Goal: Task Accomplishment & Management: Complete application form

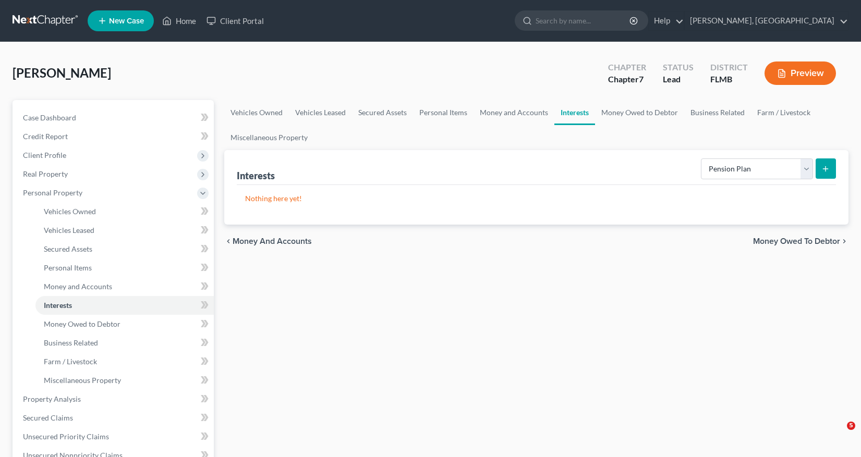
select select "pension_plan"
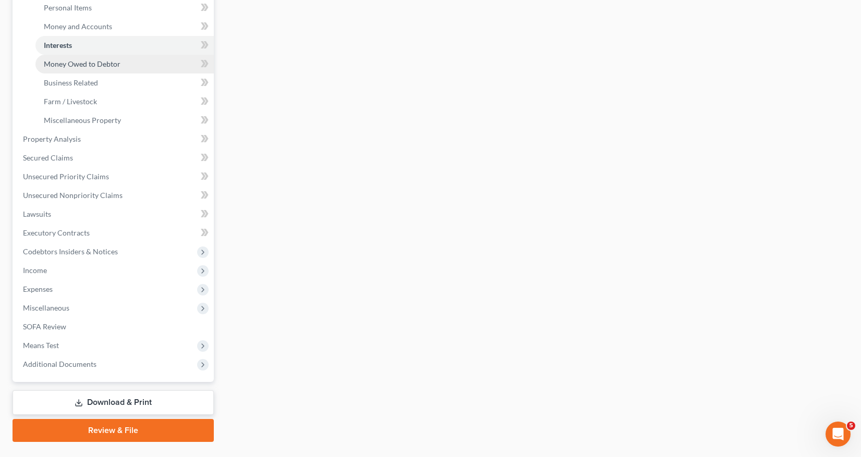
scroll to position [261, 0]
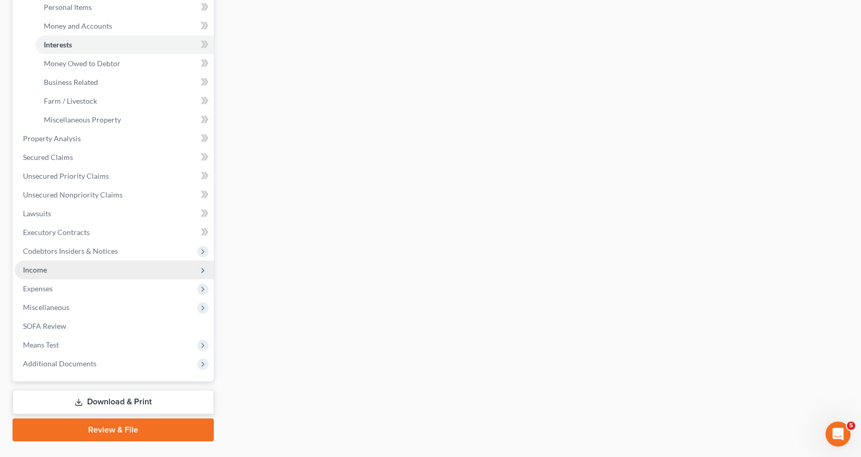
click at [33, 272] on span "Income" at bounding box center [35, 269] width 24 height 9
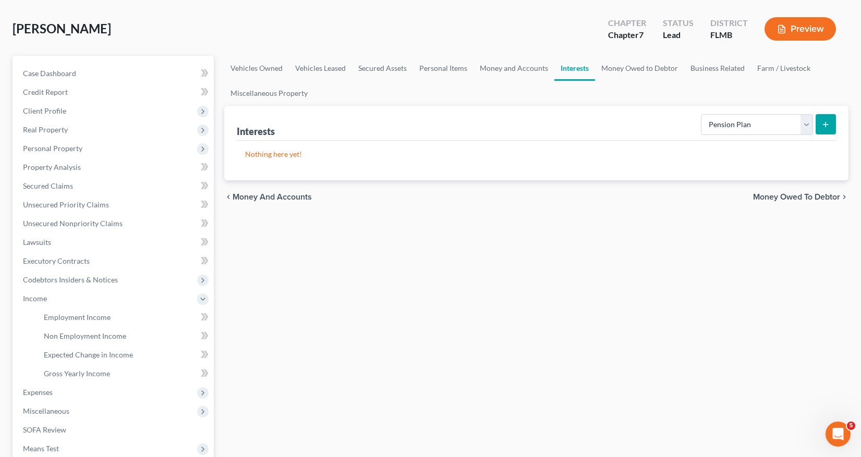
scroll to position [68, 0]
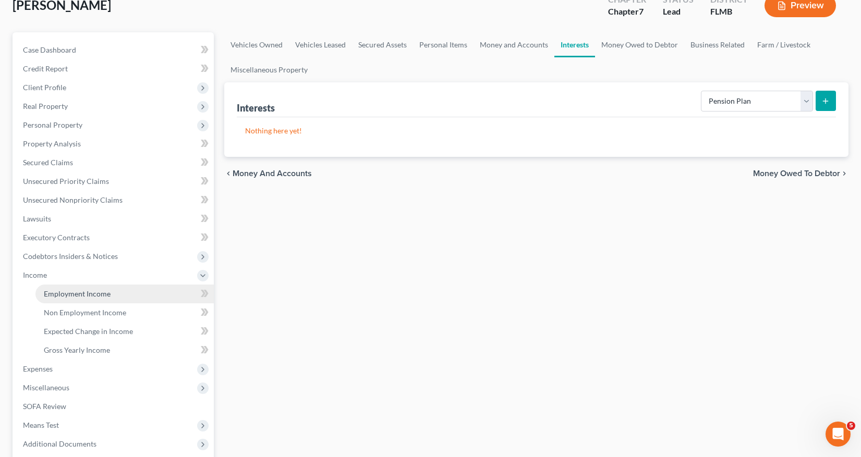
click at [82, 296] on span "Employment Income" at bounding box center [77, 293] width 67 height 9
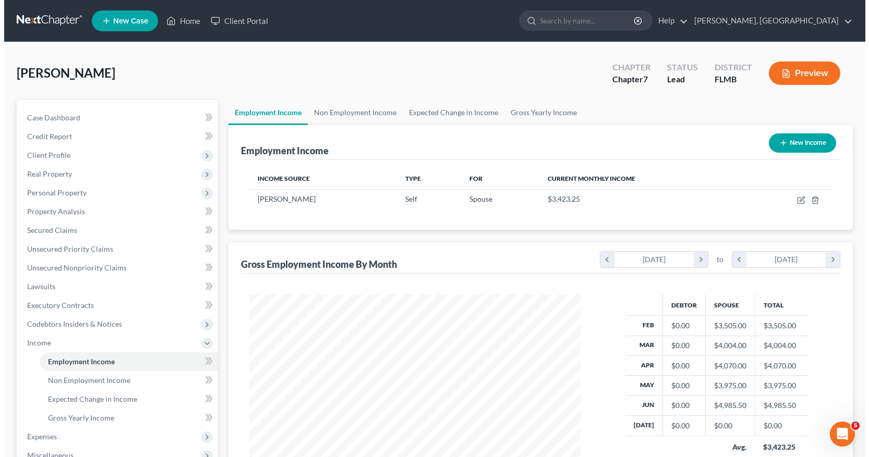
scroll to position [187, 352]
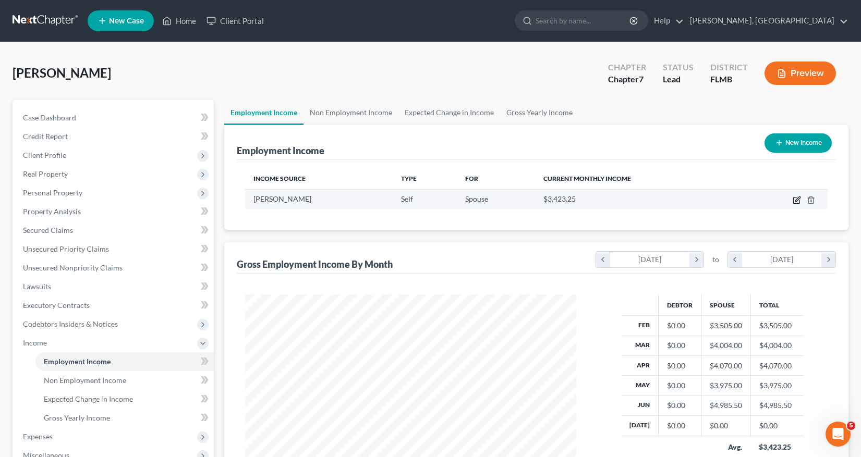
click at [794, 200] on icon "button" at bounding box center [797, 200] width 8 height 8
select select "1"
select select "9"
select select "0"
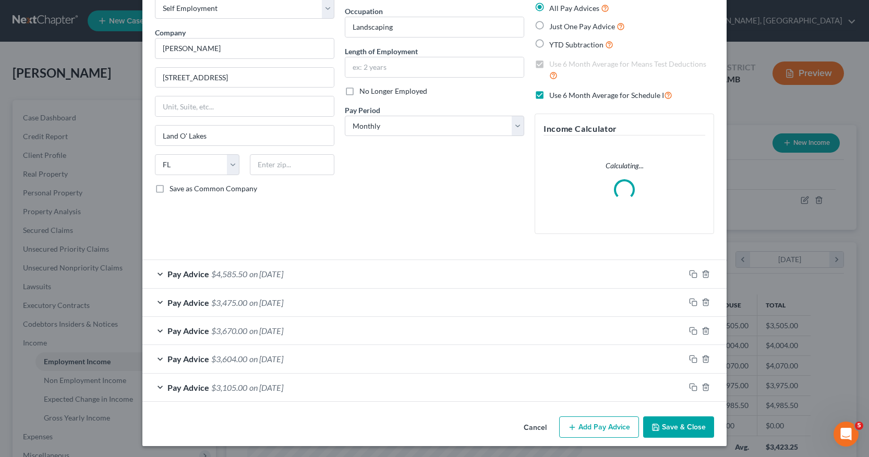
scroll to position [63, 0]
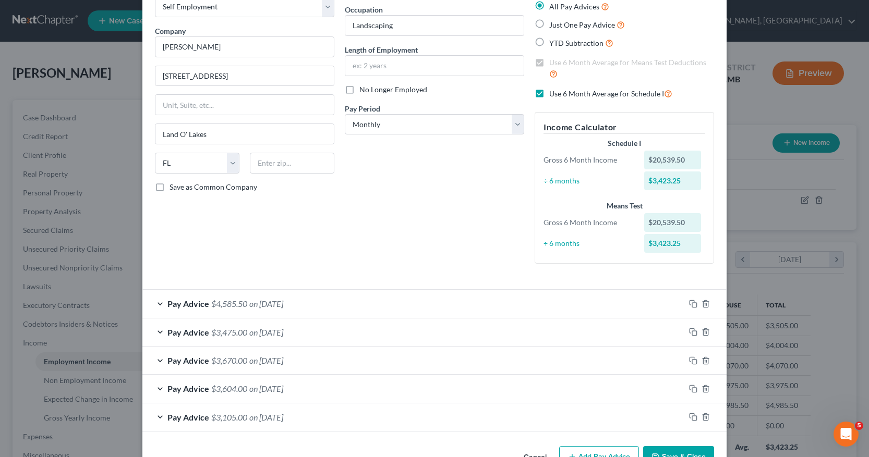
click at [592, 428] on div "Pay Advice $3,105.00 on 02/28/2025" at bounding box center [413, 418] width 542 height 28
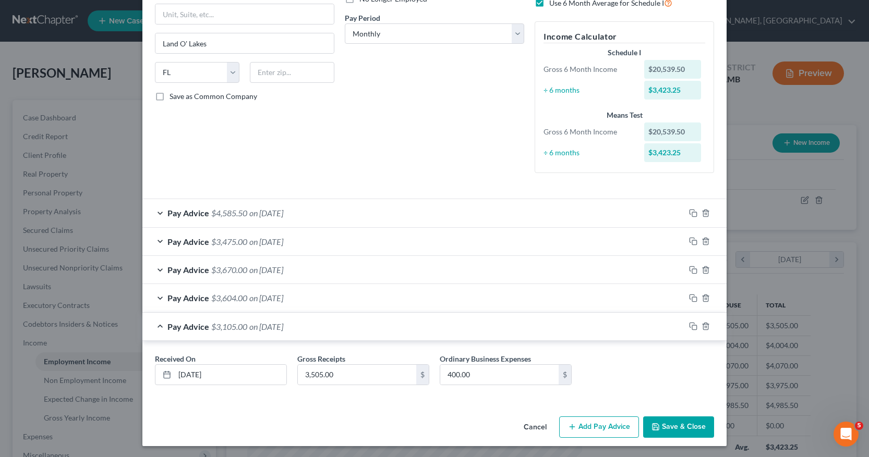
scroll to position [155, 0]
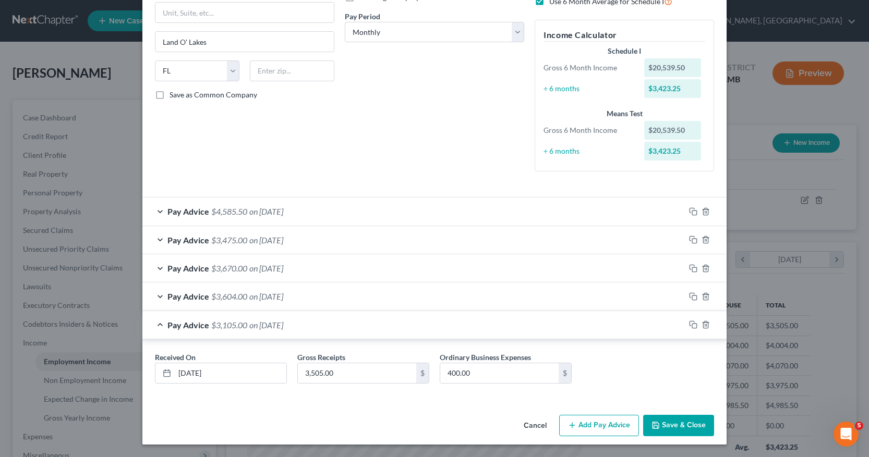
click at [605, 430] on button "Add Pay Advice" at bounding box center [599, 426] width 80 height 22
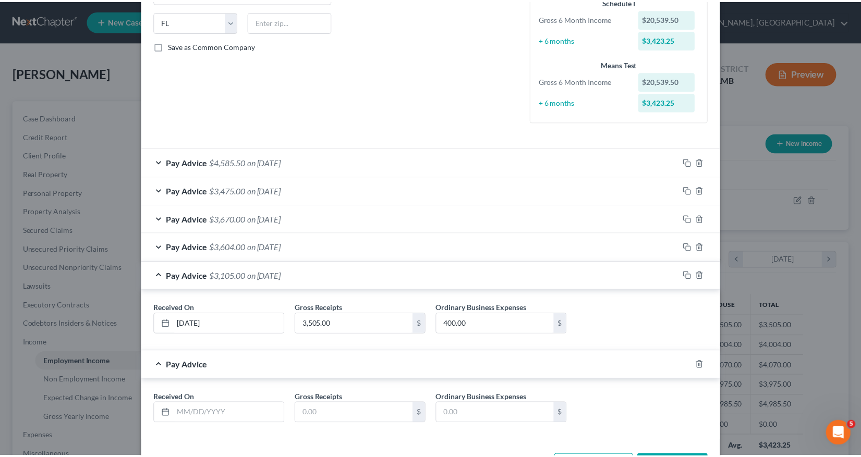
scroll to position [245, 0]
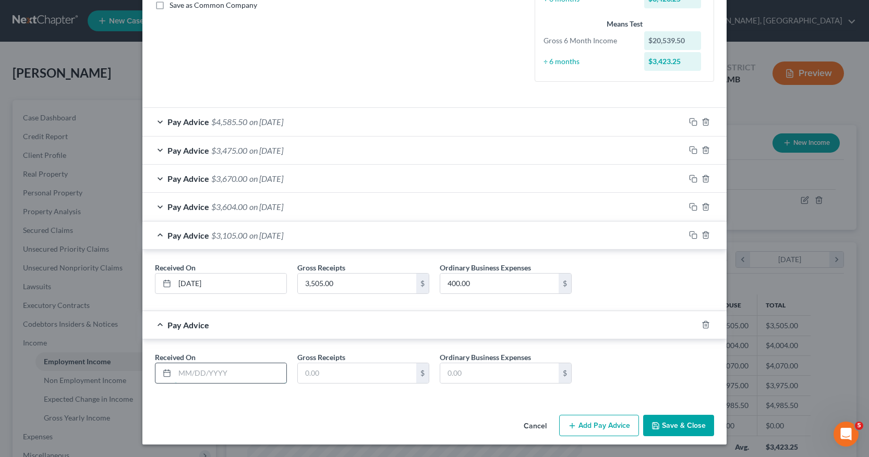
click at [176, 373] on input "text" at bounding box center [231, 373] width 112 height 20
type input "07/31/2025"
click at [302, 372] on input "text" at bounding box center [357, 373] width 118 height 20
type input "4,225.71"
click at [441, 372] on input "text" at bounding box center [499, 373] width 118 height 20
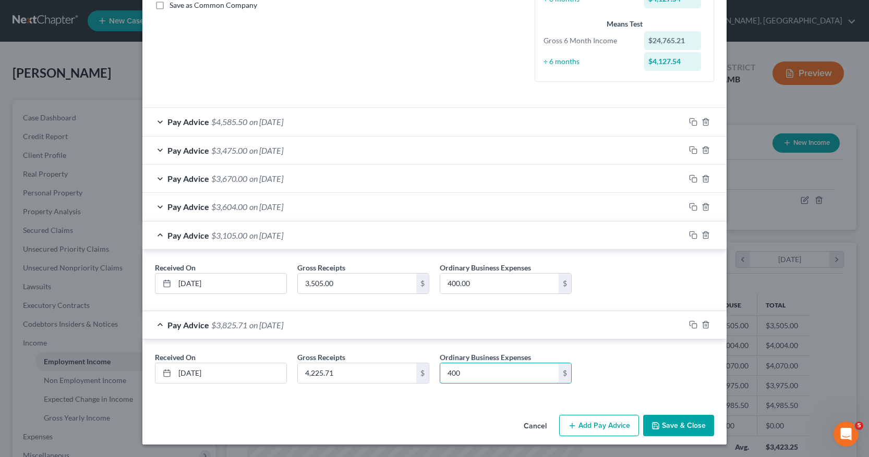
type input "400"
click at [453, 409] on div "Employment Type * Select Full or Part Time Employment Self Employment Company *…" at bounding box center [434, 106] width 584 height 607
click at [681, 426] on button "Save & Close" at bounding box center [678, 426] width 71 height 22
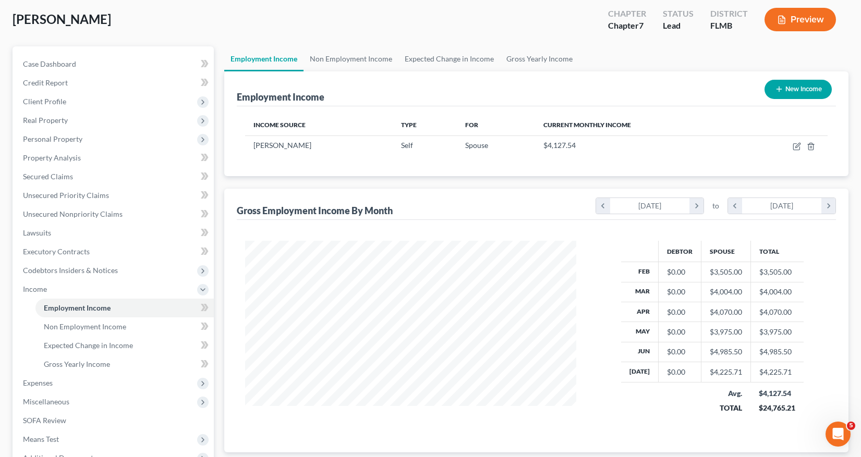
scroll to position [104, 0]
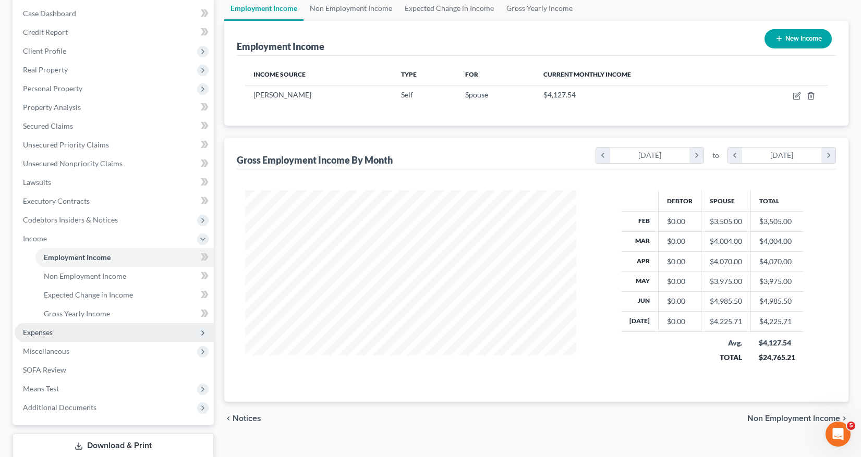
click at [41, 334] on span "Expenses" at bounding box center [38, 332] width 30 height 9
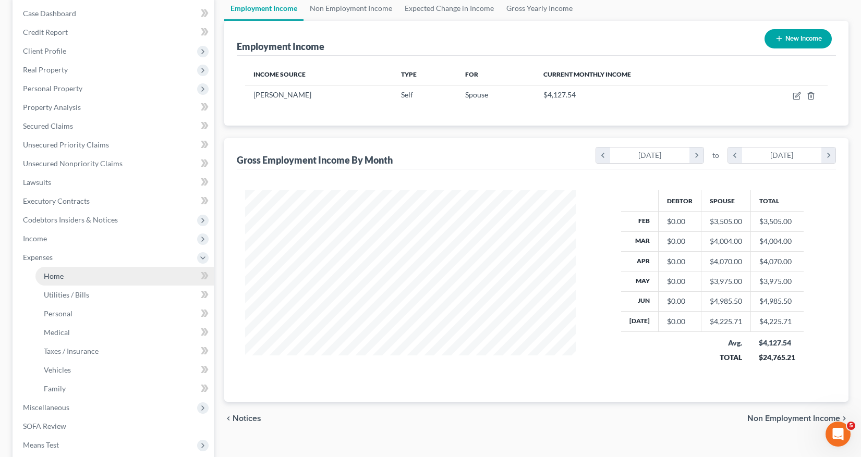
click at [58, 277] on span "Home" at bounding box center [54, 276] width 20 height 9
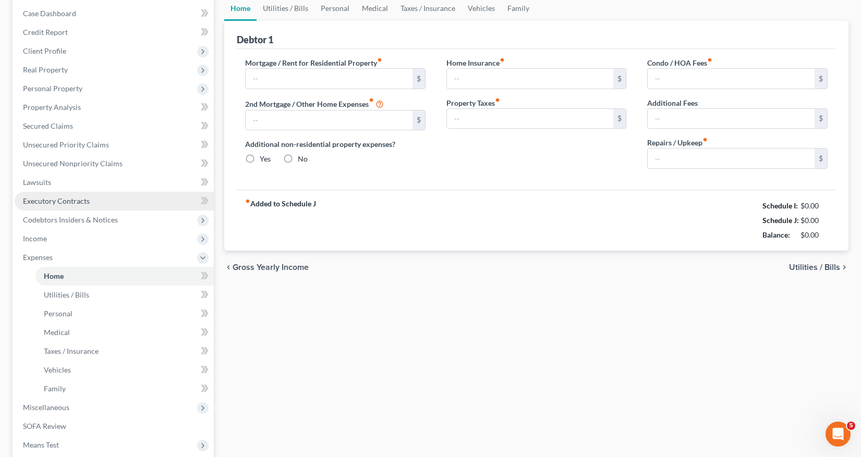
type input "1,626.16"
type input "0.00"
radio input "true"
type input "0.00"
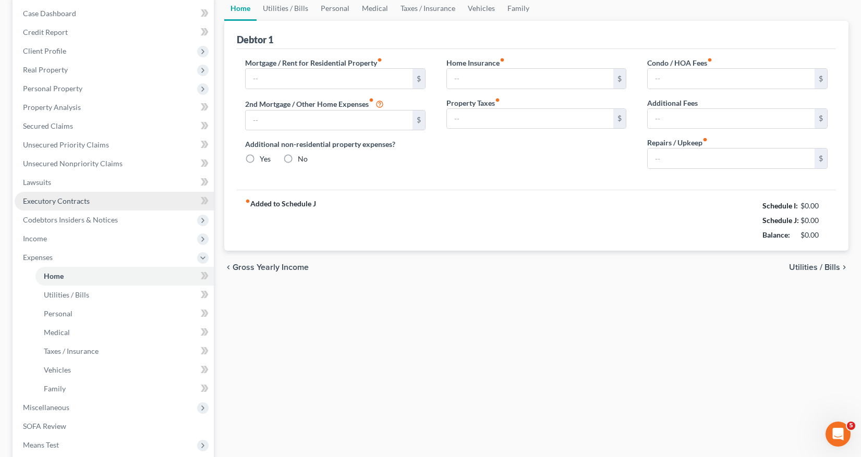
type input "0.00"
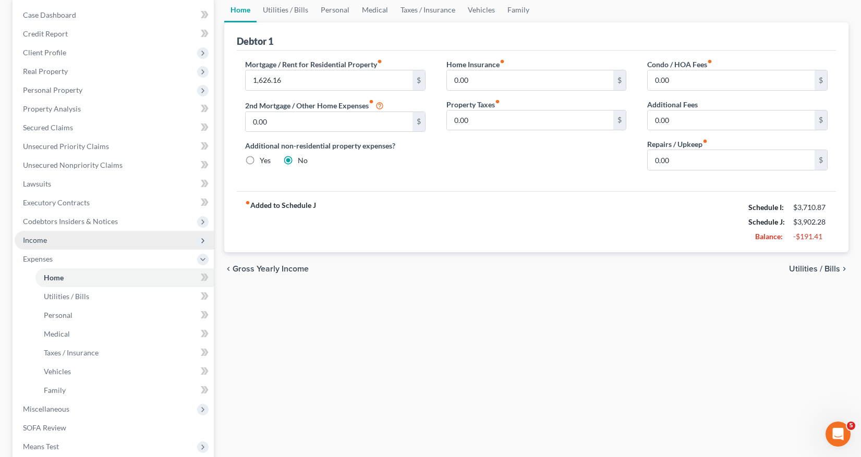
scroll to position [104, 0]
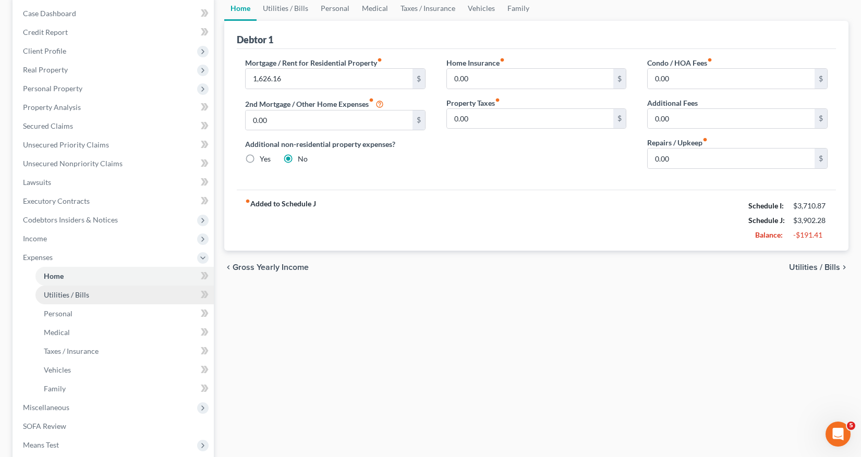
click at [79, 294] on span "Utilities / Bills" at bounding box center [66, 294] width 45 height 9
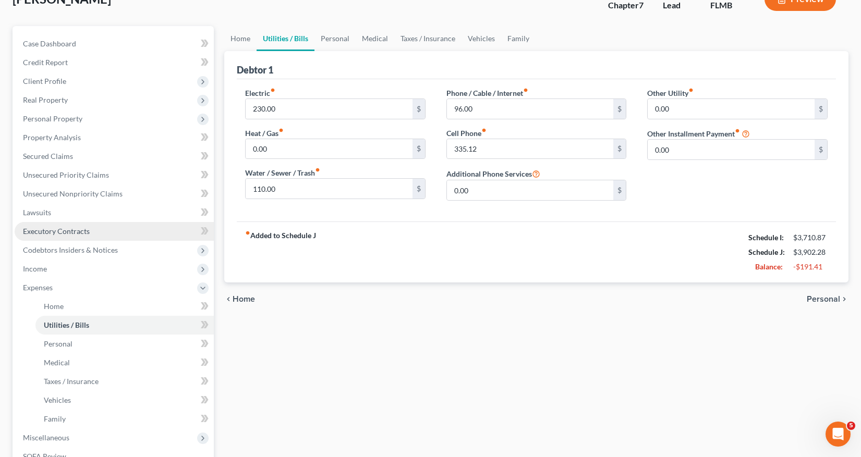
scroll to position [104, 0]
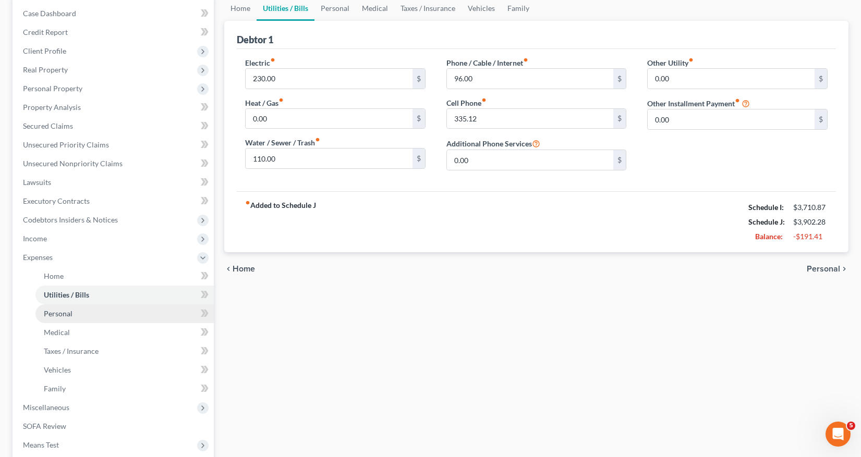
click at [70, 313] on span "Personal" at bounding box center [58, 313] width 29 height 9
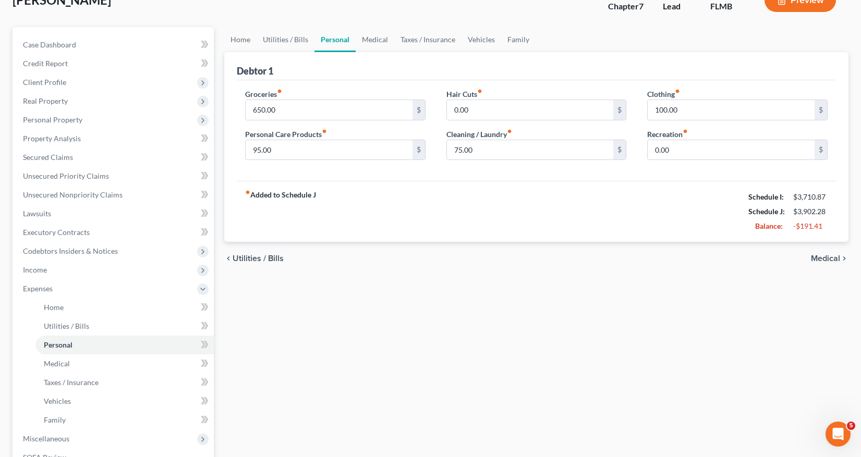
scroll to position [52, 0]
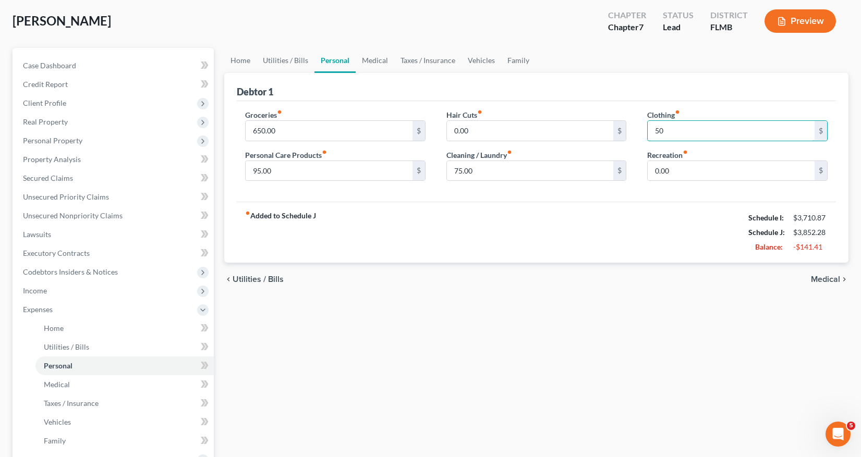
type input "50"
click at [562, 231] on div "fiber_manual_record Added to Schedule J Schedule I: $3,710.87 Schedule J: $3,85…" at bounding box center [536, 232] width 599 height 61
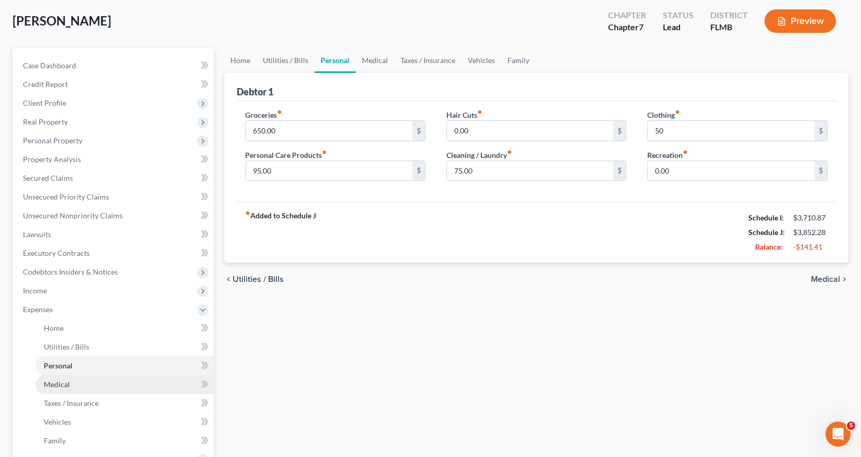
click at [69, 384] on link "Medical" at bounding box center [124, 384] width 178 height 19
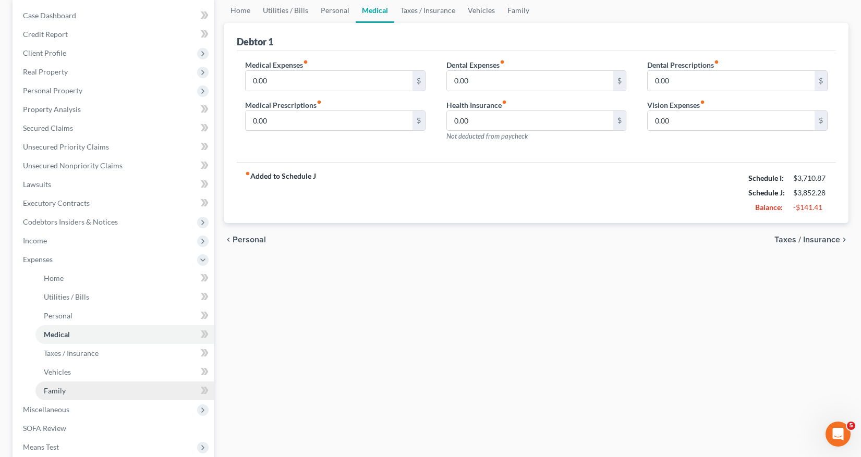
scroll to position [104, 0]
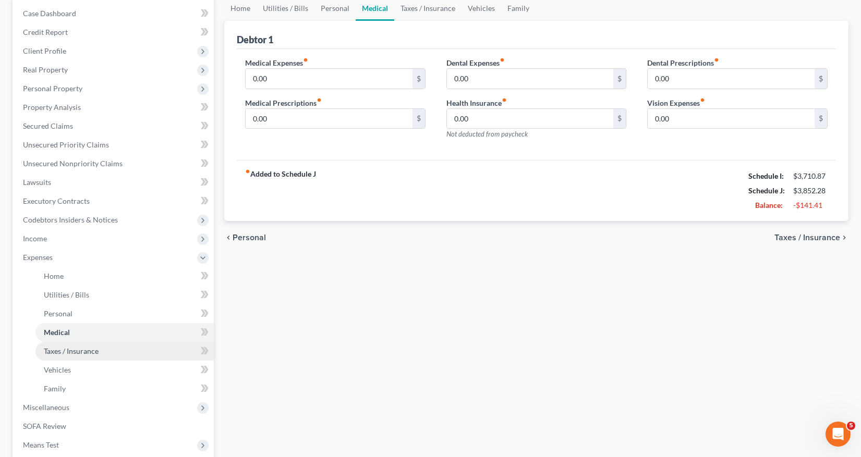
click at [77, 351] on span "Taxes / Insurance" at bounding box center [71, 351] width 55 height 9
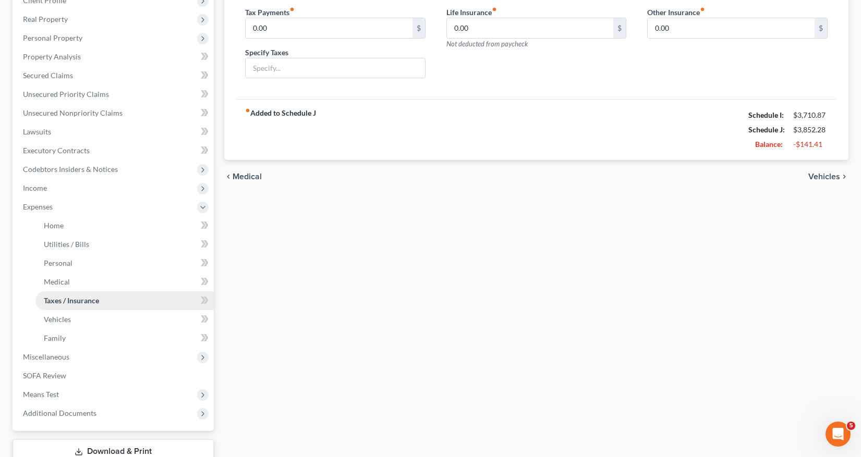
scroll to position [156, 0]
click at [60, 320] on span "Vehicles" at bounding box center [57, 317] width 27 height 9
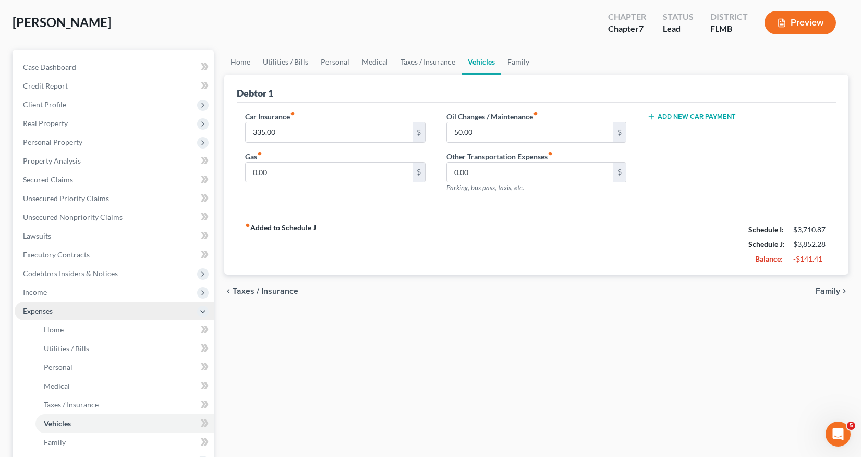
scroll to position [104, 0]
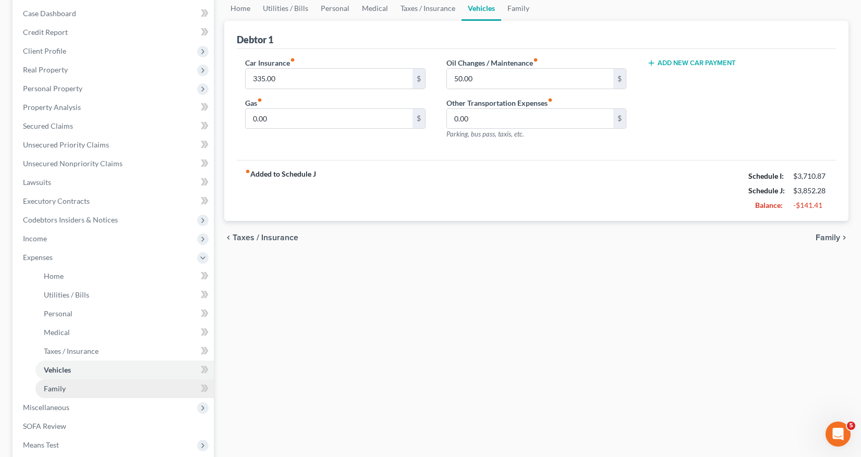
click at [59, 390] on span "Family" at bounding box center [55, 388] width 22 height 9
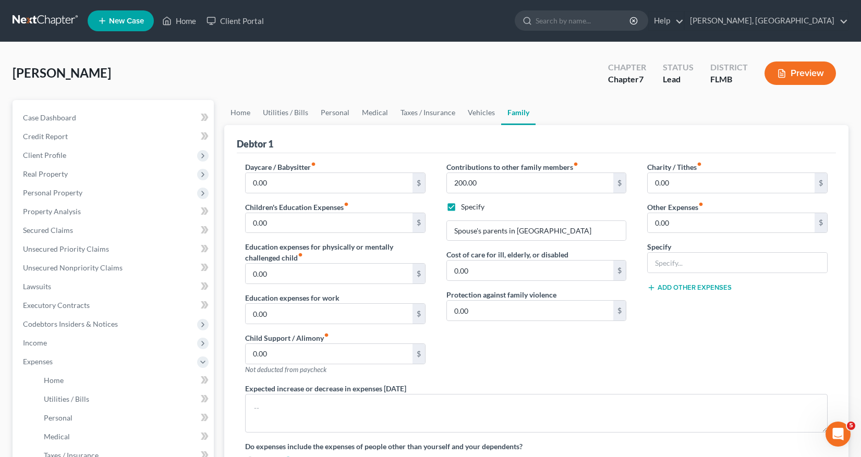
click at [461, 208] on label "Specify" at bounding box center [472, 207] width 23 height 10
click at [465, 208] on input "Specify" at bounding box center [468, 205] width 7 height 7
checkbox input "false"
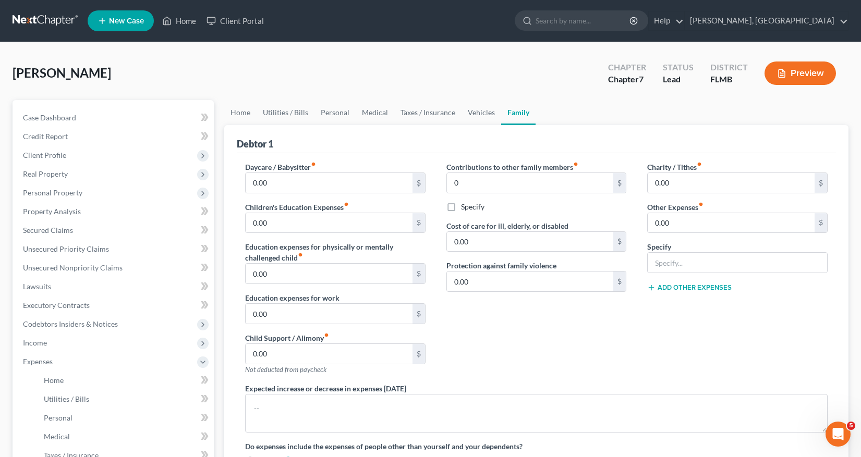
click at [537, 329] on div "Contributions to other family members fiber_manual_record 0 $ Specify Cost of c…" at bounding box center [536, 273] width 201 height 222
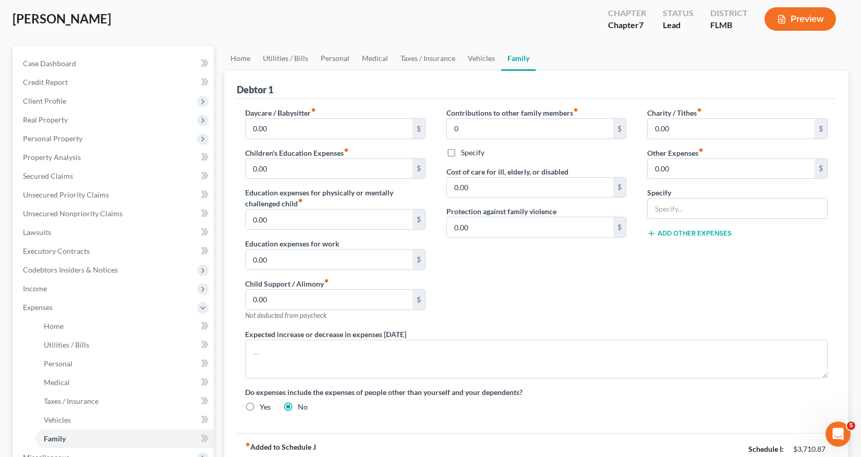
scroll to position [20, 0]
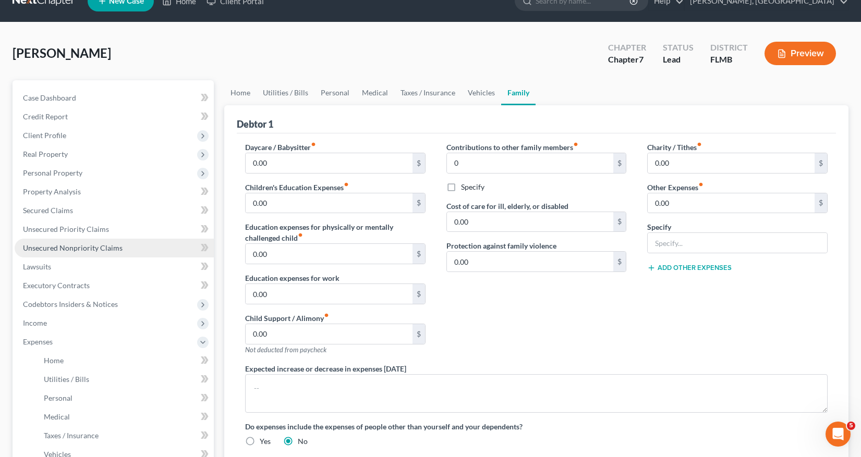
click at [86, 248] on span "Unsecured Nonpriority Claims" at bounding box center [73, 247] width 100 height 9
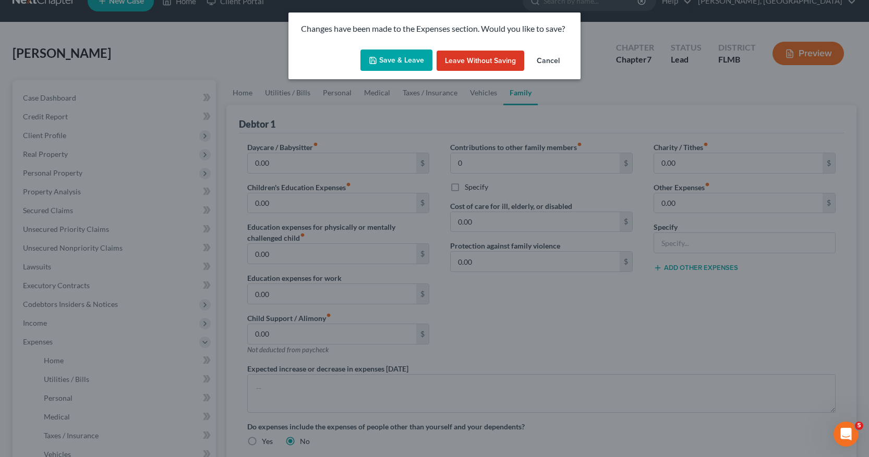
click at [400, 62] on button "Save & Leave" at bounding box center [396, 61] width 72 height 22
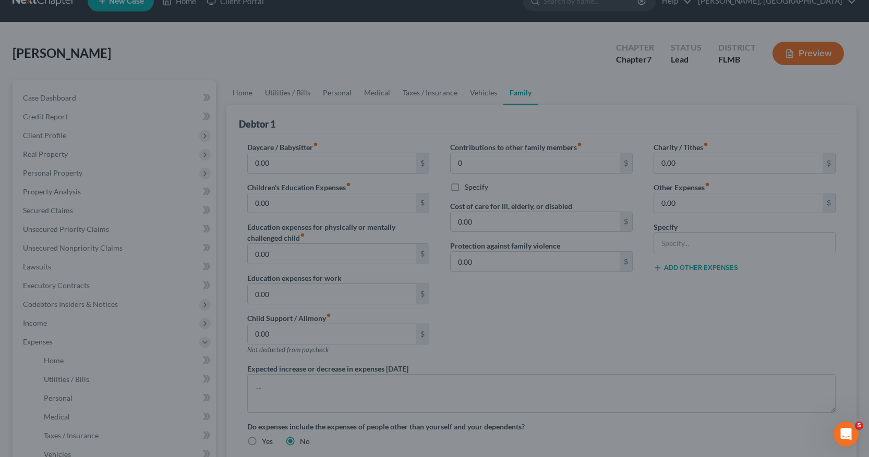
type input "0.00"
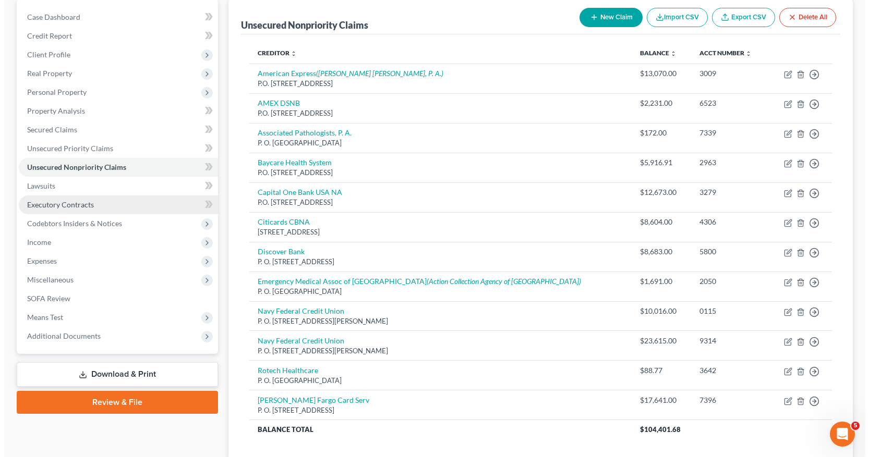
scroll to position [72, 0]
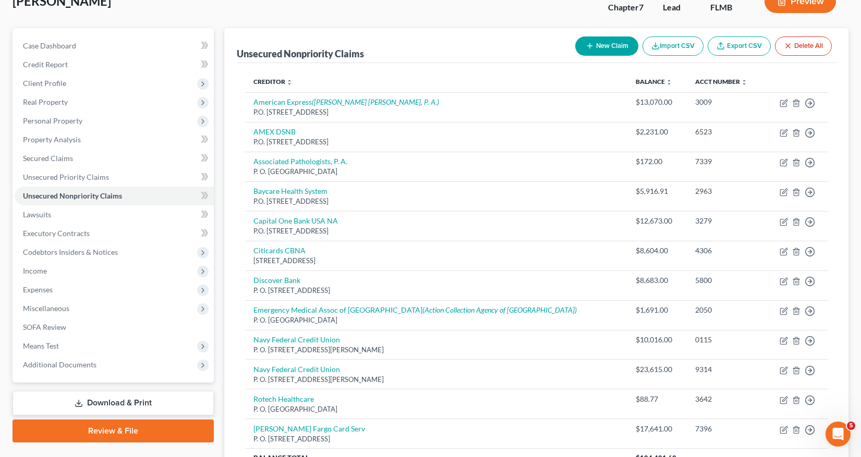
click at [602, 45] on button "New Claim" at bounding box center [606, 45] width 63 height 19
select select "0"
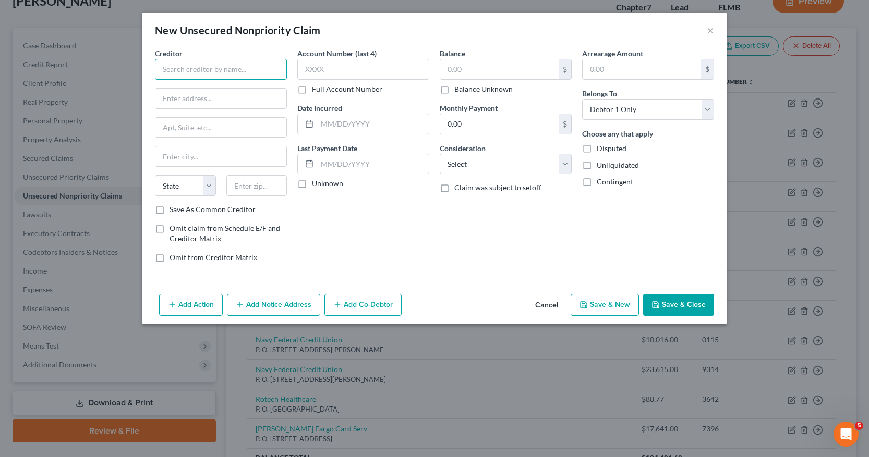
click at [166, 69] on input "text" at bounding box center [221, 69] width 132 height 21
type input "Primrose School at Collier Parkway"
click at [179, 100] on input "text" at bounding box center [220, 99] width 131 height 20
type input "2301 Weeks Blvd."
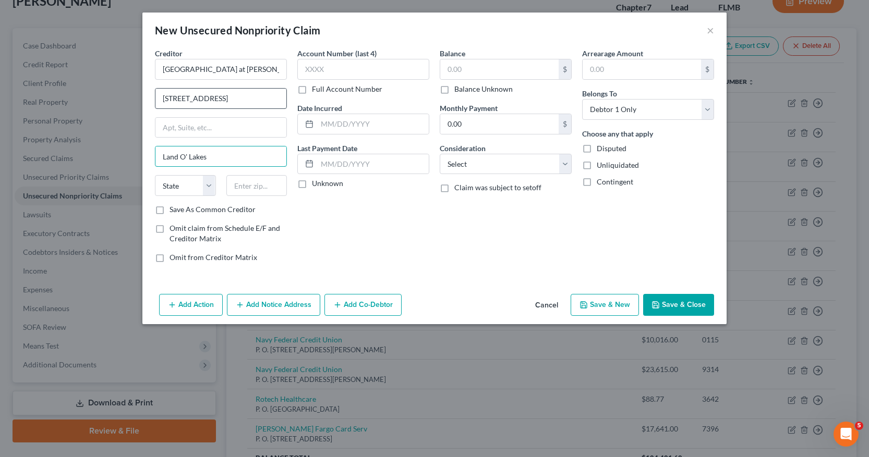
type input "Land O' Lakes"
select select "9"
type input "34639"
click at [302, 70] on input "text" at bounding box center [363, 69] width 132 height 21
type input "Land O Lakes"
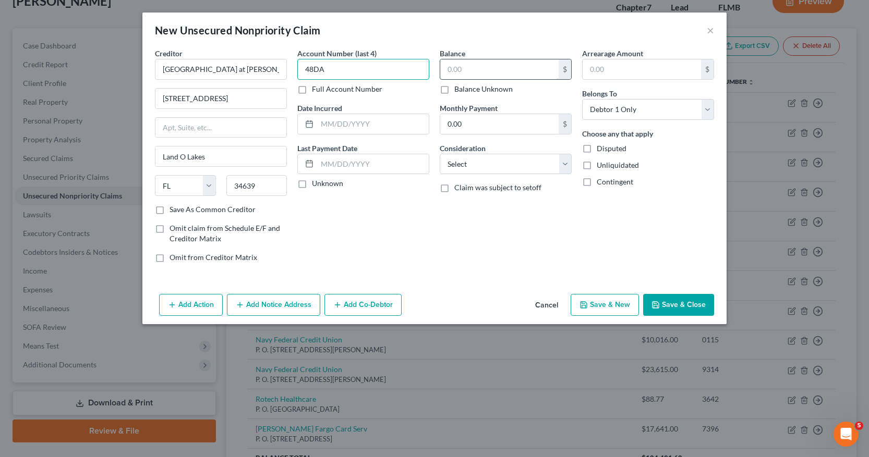
type input "48DA"
click at [447, 68] on input "text" at bounding box center [499, 69] width 118 height 20
type input "1,002.60"
click at [327, 124] on input "text" at bounding box center [373, 124] width 112 height 20
type input "02/2023"
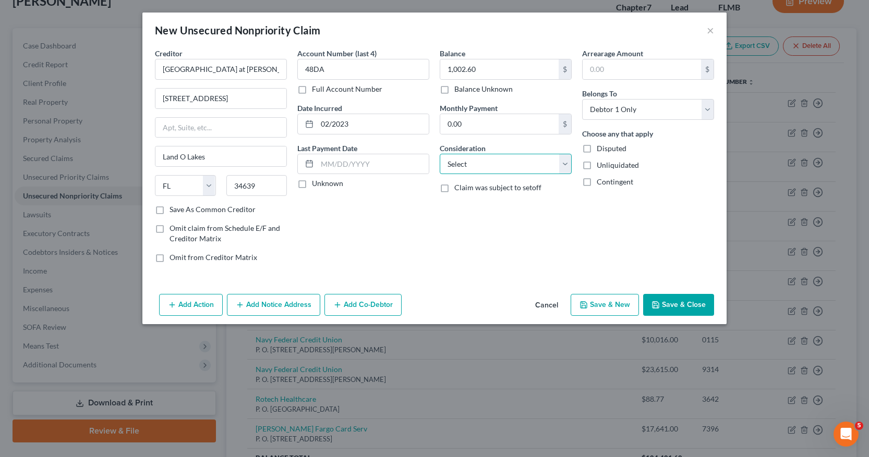
click at [565, 164] on select "Select Cable / Satellite Services Collection Agency Credit Card Debt Debt Couns…" at bounding box center [506, 164] width 132 height 21
select select "14"
click at [440, 154] on select "Select Cable / Satellite Services Collection Agency Credit Card Debt Debt Couns…" at bounding box center [506, 164] width 132 height 21
click at [448, 202] on input "text" at bounding box center [505, 204] width 131 height 20
type input "Daycare"
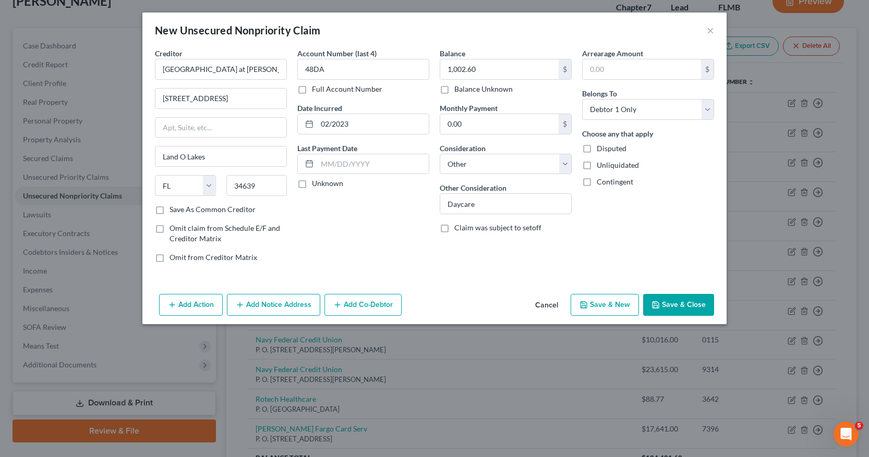
click at [662, 306] on button "Save & Close" at bounding box center [678, 305] width 71 height 22
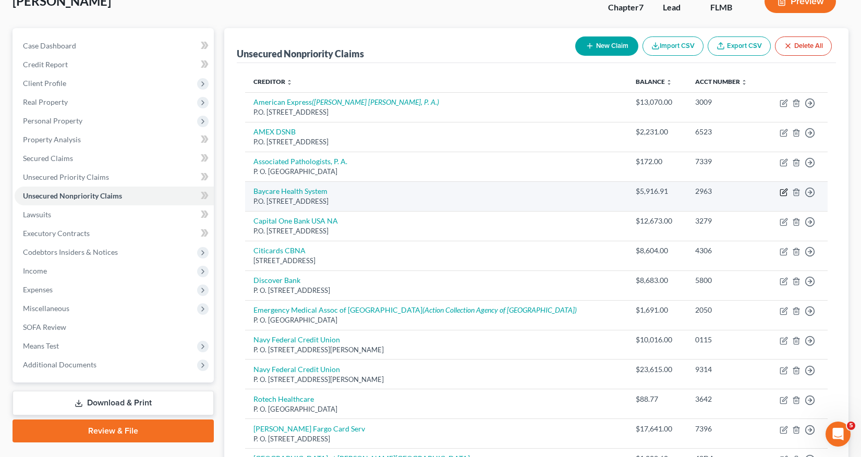
click at [783, 194] on icon "button" at bounding box center [784, 192] width 8 height 8
select select "9"
select select "0"
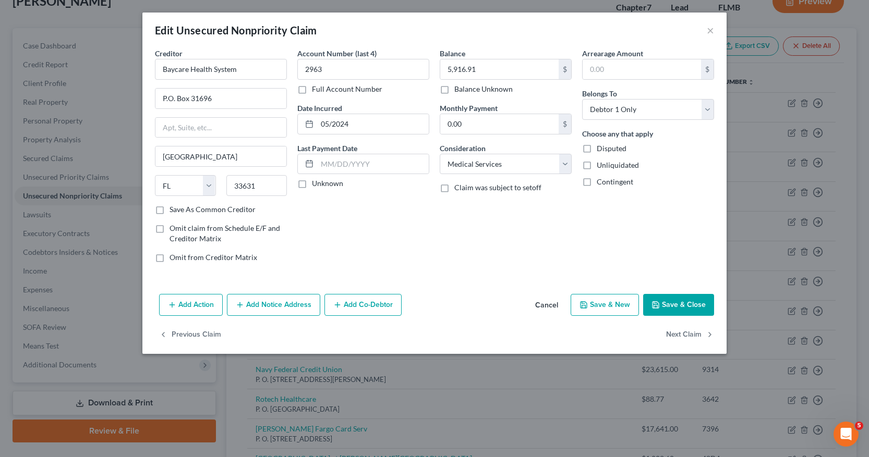
click at [278, 306] on button "Add Notice Address" at bounding box center [273, 305] width 93 height 22
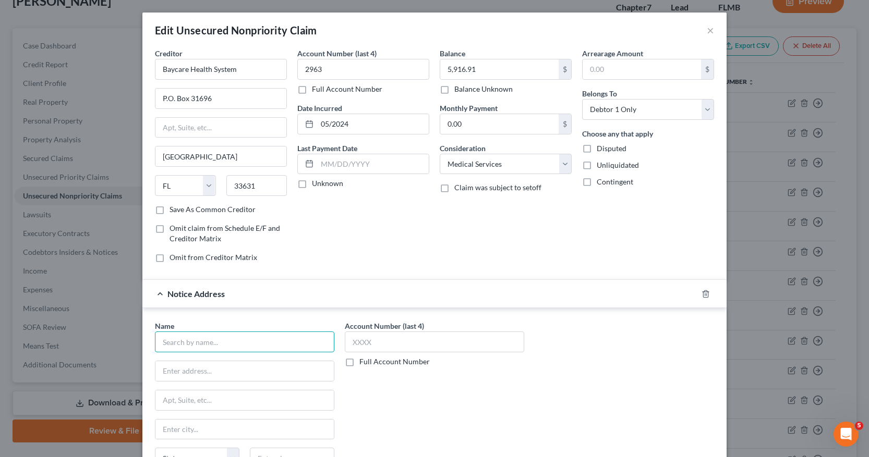
click at [166, 345] on input "text" at bounding box center [244, 342] width 179 height 21
type input "St Joseph's Hospital North"
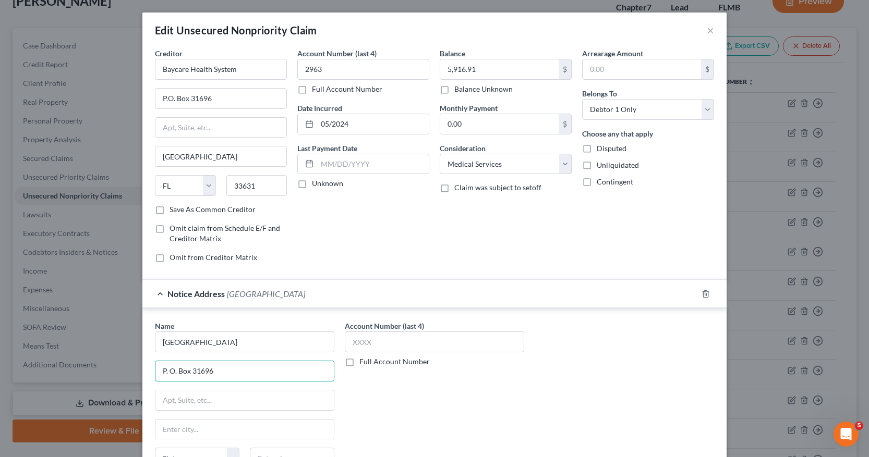
type input "P. O. Box 31696"
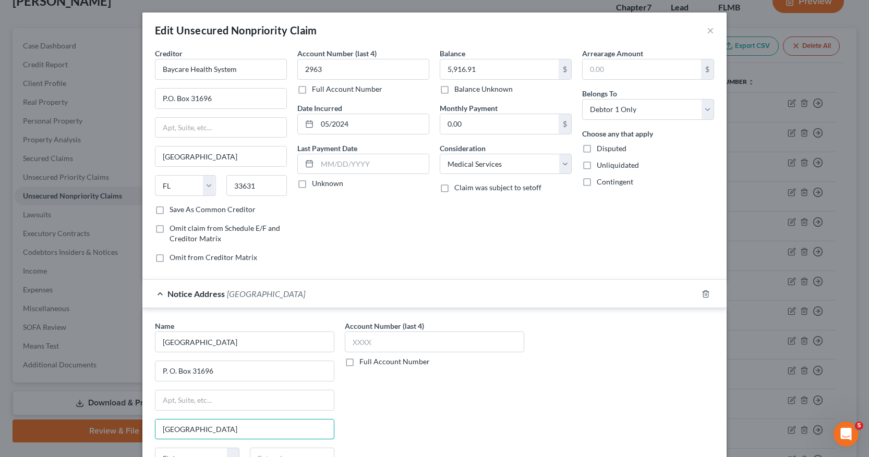
type input "Tampa"
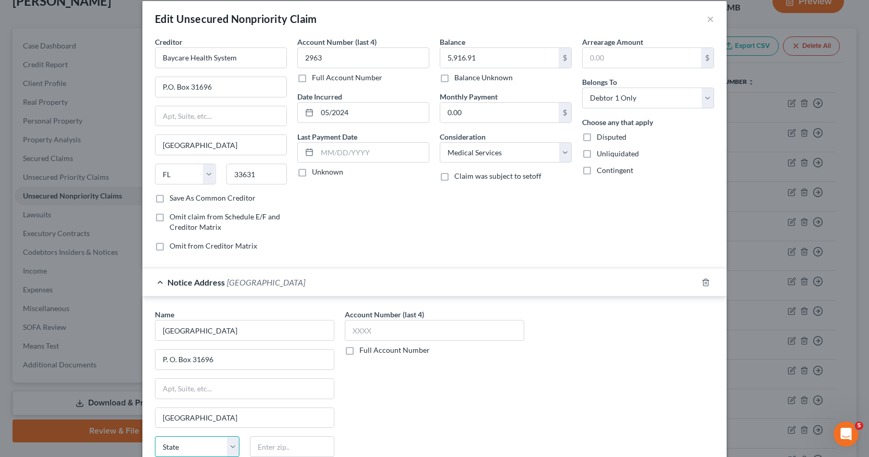
select select "9"
type input "33631"
click at [349, 331] on input "text" at bounding box center [434, 330] width 179 height 21
drag, startPoint x: 346, startPoint y: 332, endPoint x: 379, endPoint y: 336, distance: 33.1
click at [379, 336] on input "0218" at bounding box center [434, 330] width 179 height 21
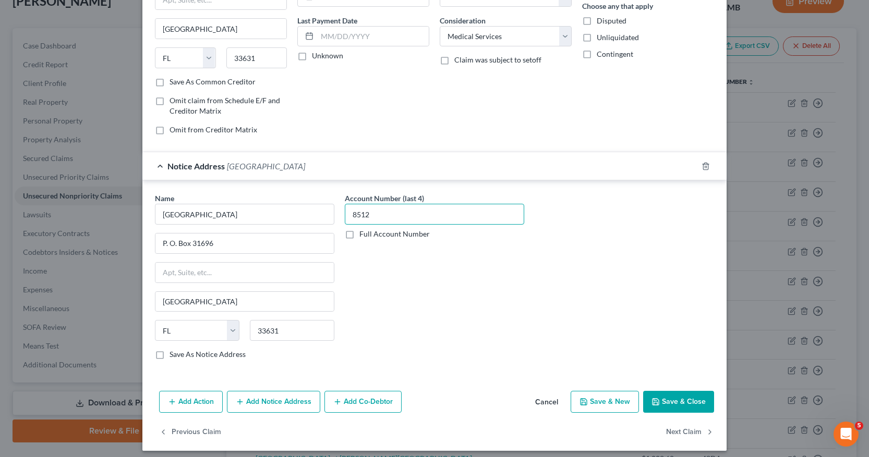
scroll to position [134, 0]
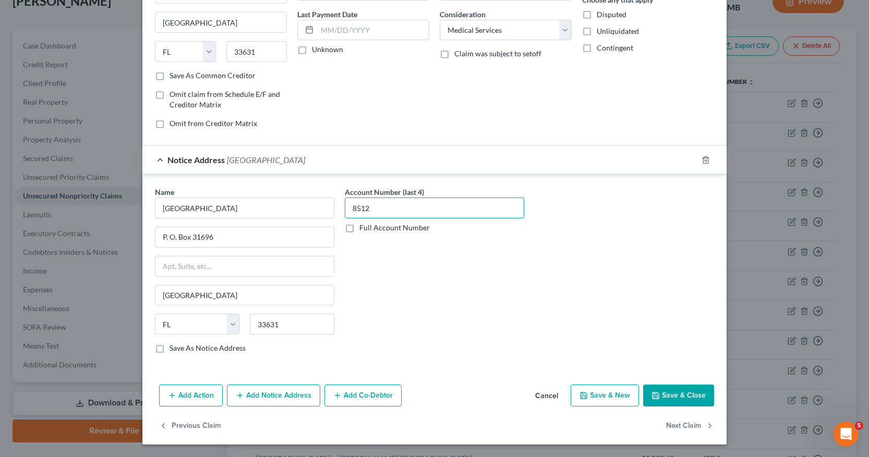
type input "8512"
click at [266, 395] on button "Add Notice Address" at bounding box center [273, 396] width 93 height 22
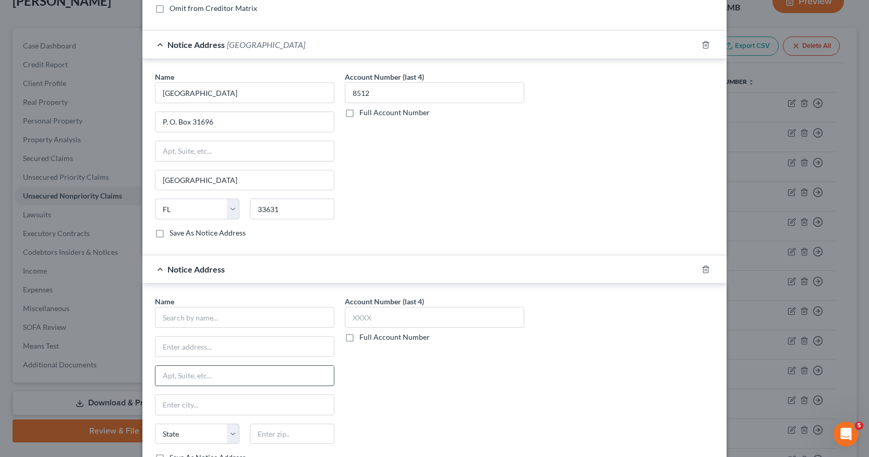
scroll to position [290, 0]
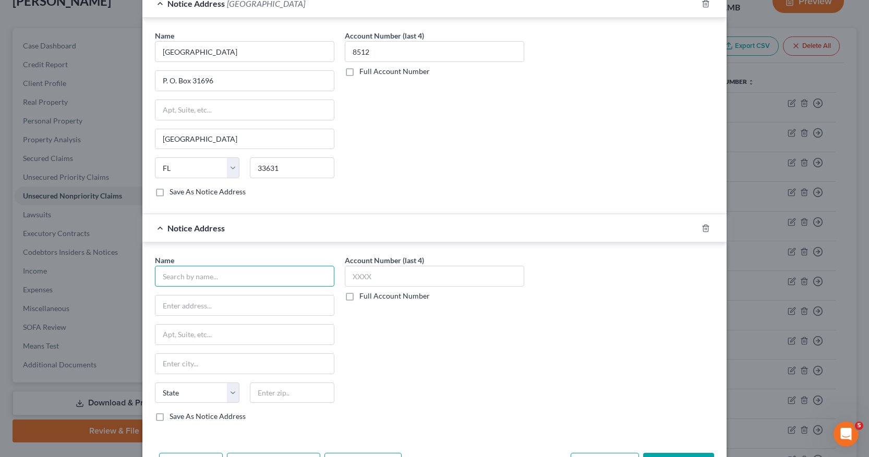
click at [167, 278] on input "text" at bounding box center [244, 276] width 179 height 21
type input "Automated Collection Services Inc."
type input "304 Northcreek Blvd."
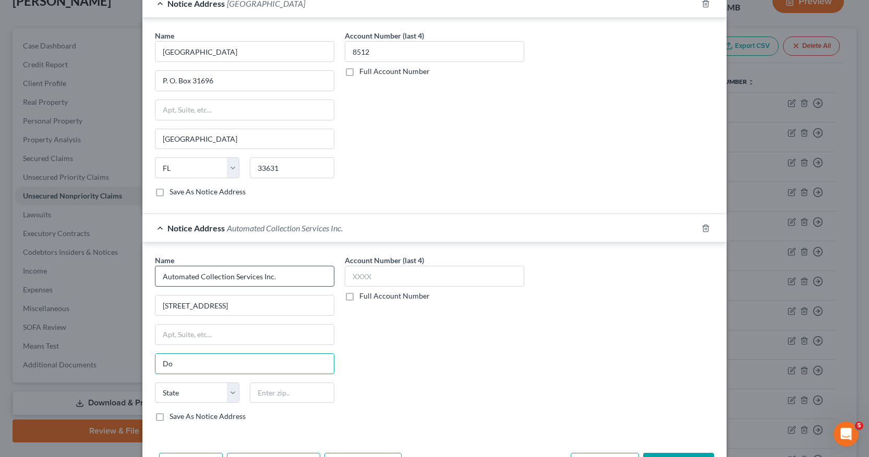
type input "D"
type input "Goodlettsville"
select select "44"
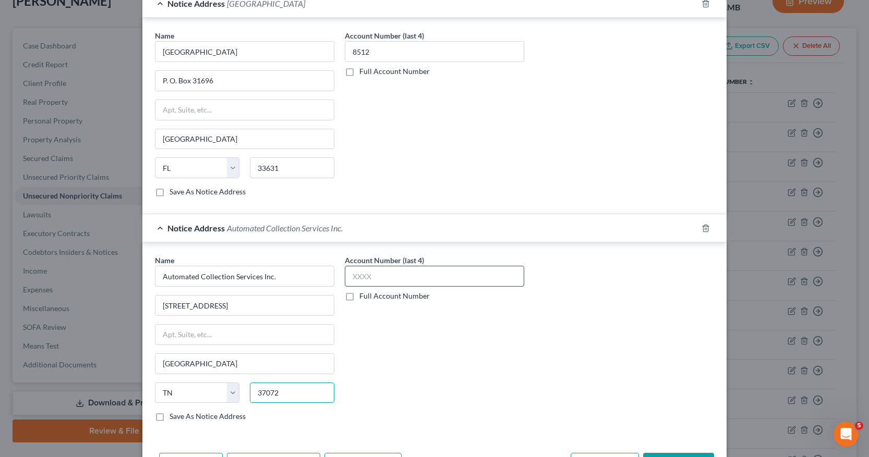
type input "37072"
click at [351, 273] on input "text" at bounding box center [434, 276] width 179 height 21
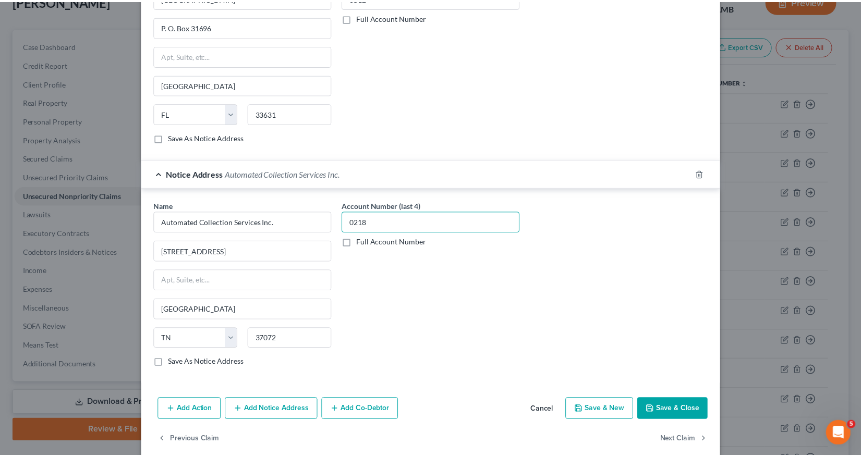
scroll to position [359, 0]
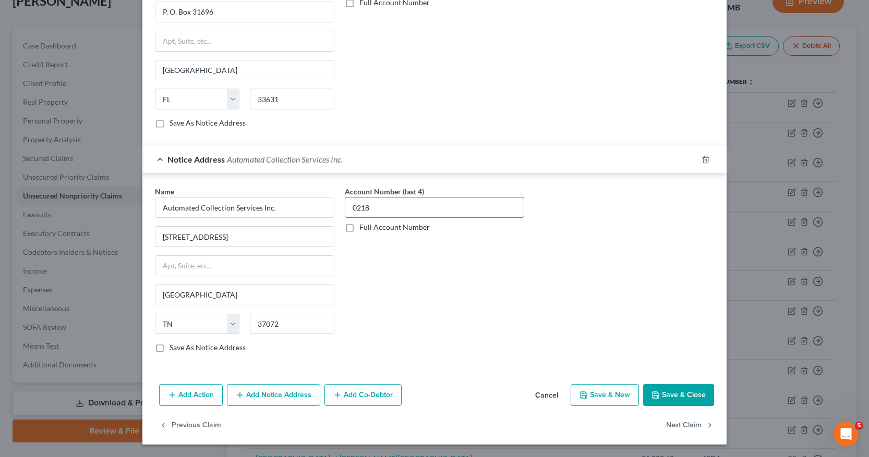
type input "0218"
click at [662, 397] on button "Save & Close" at bounding box center [678, 395] width 71 height 22
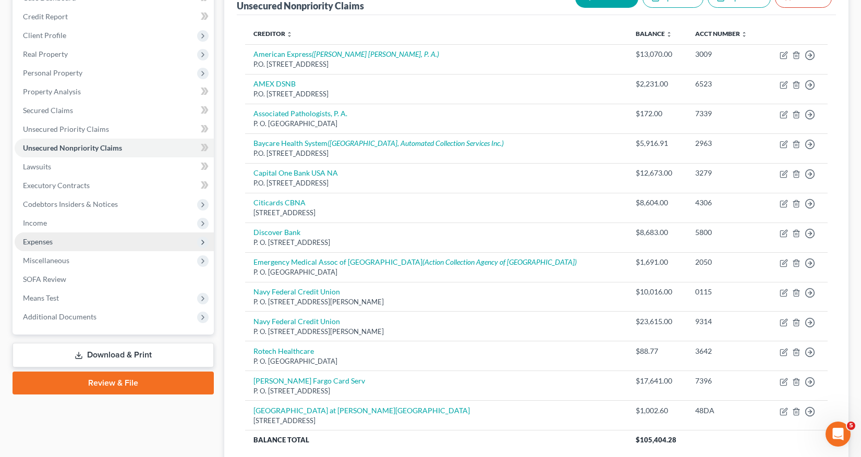
scroll to position [102, 0]
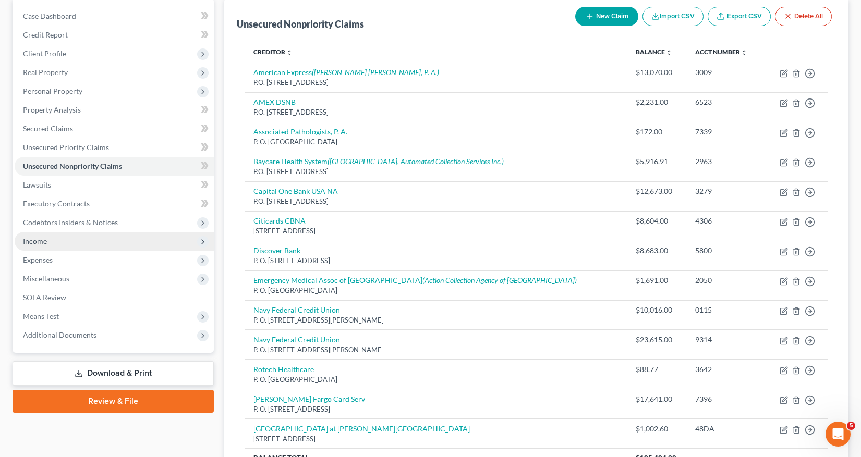
click at [37, 243] on span "Income" at bounding box center [35, 241] width 24 height 9
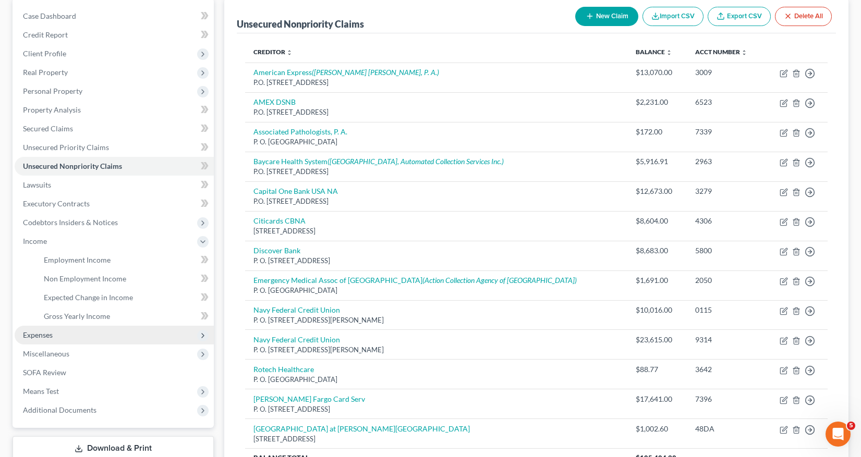
click at [56, 334] on span "Expenses" at bounding box center [114, 335] width 199 height 19
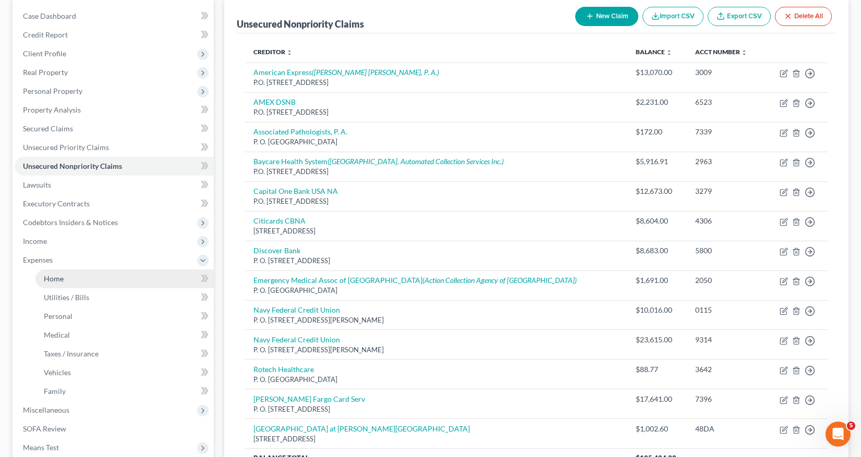
click at [55, 280] on span "Home" at bounding box center [54, 278] width 20 height 9
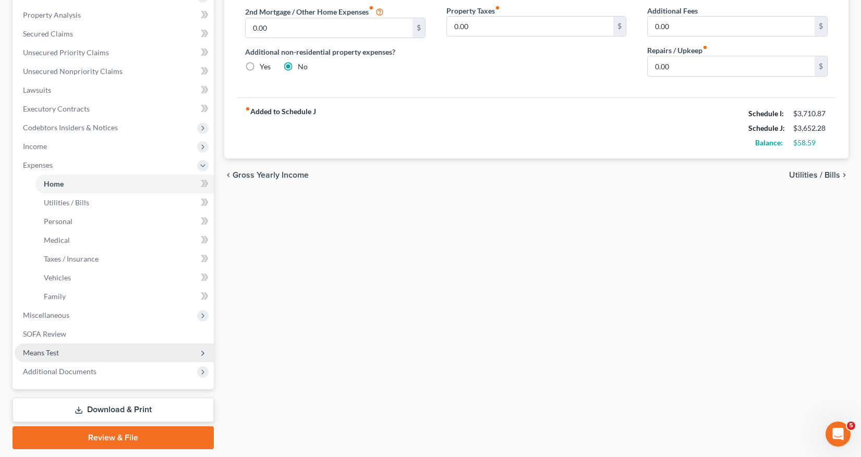
scroll to position [228, 0]
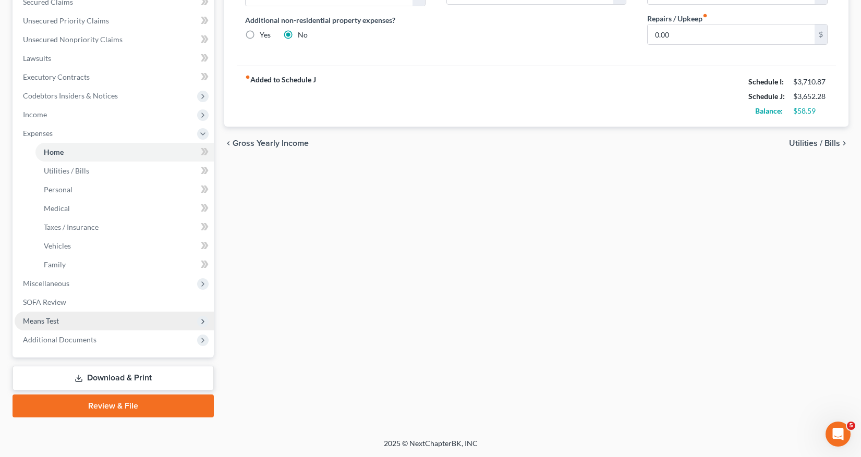
click at [59, 321] on span "Means Test" at bounding box center [114, 321] width 199 height 19
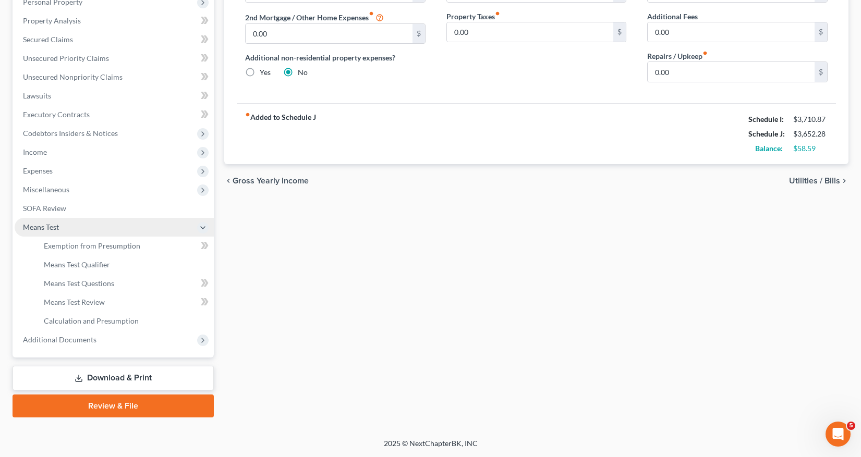
scroll to position [191, 0]
click at [98, 247] on span "Exemption from Presumption" at bounding box center [92, 245] width 96 height 9
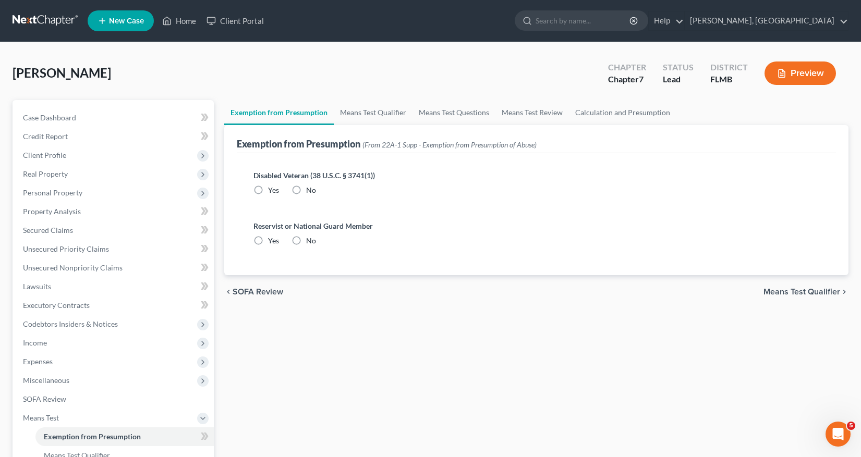
click at [306, 190] on label "No" at bounding box center [311, 190] width 10 height 10
click at [310, 190] on input "No" at bounding box center [313, 188] width 7 height 7
radio input "true"
click at [306, 240] on label "No" at bounding box center [311, 241] width 10 height 10
click at [310, 240] on input "No" at bounding box center [313, 239] width 7 height 7
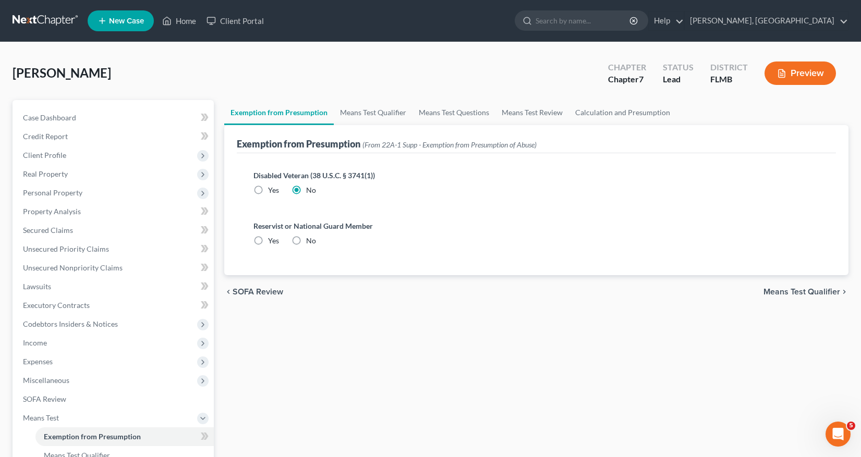
radio input "true"
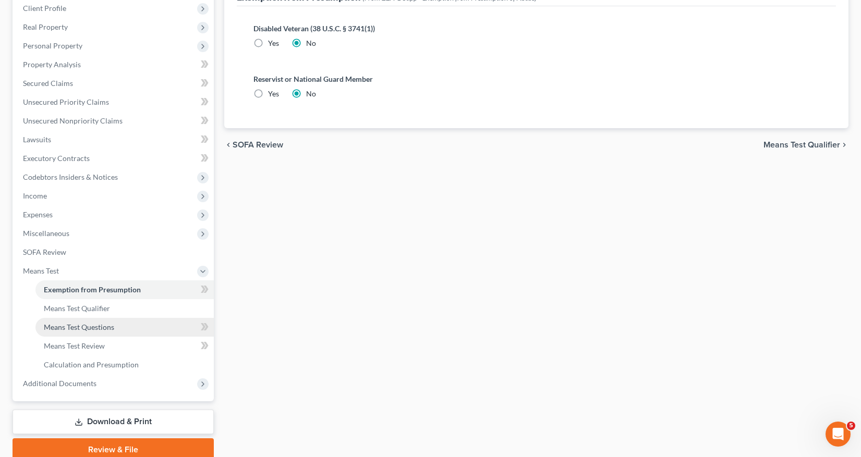
scroll to position [191, 0]
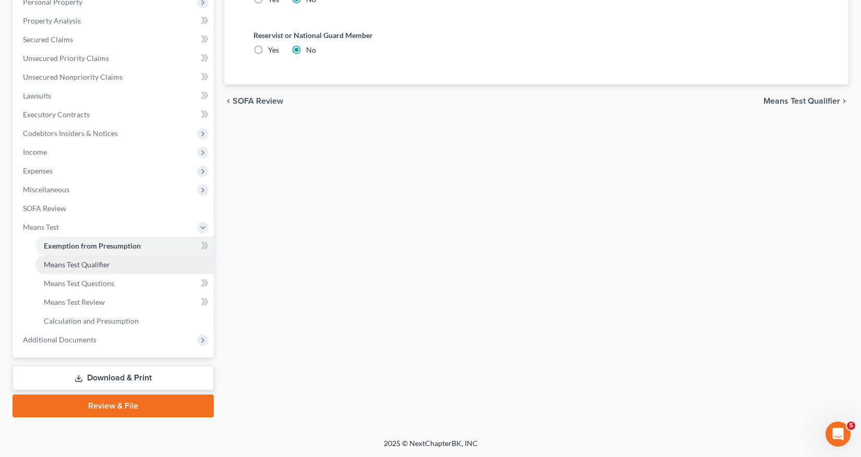
click at [95, 265] on span "Means Test Qualifier" at bounding box center [77, 264] width 66 height 9
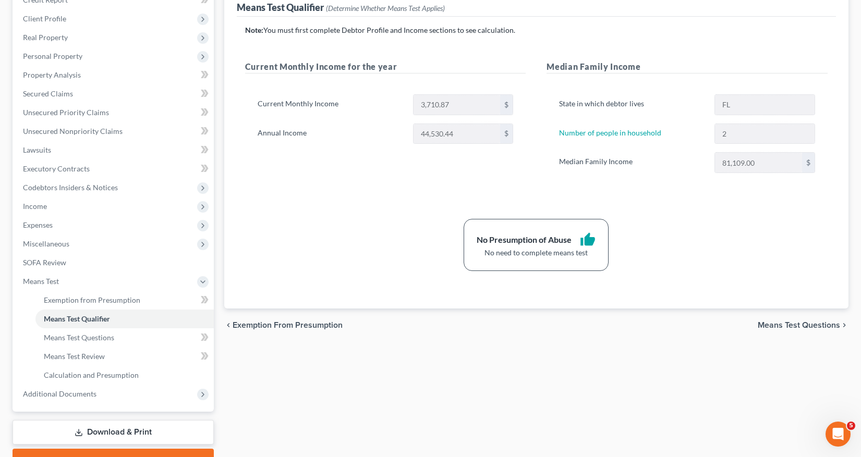
scroll to position [191, 0]
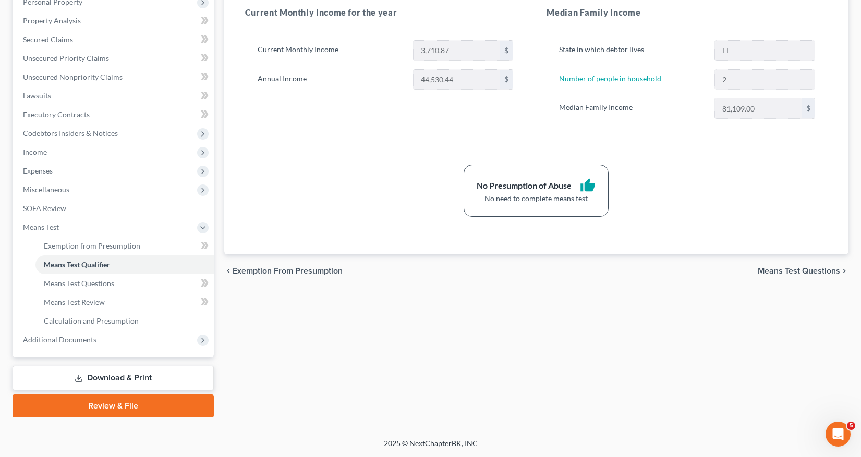
click at [134, 379] on link "Download & Print" at bounding box center [113, 378] width 201 height 25
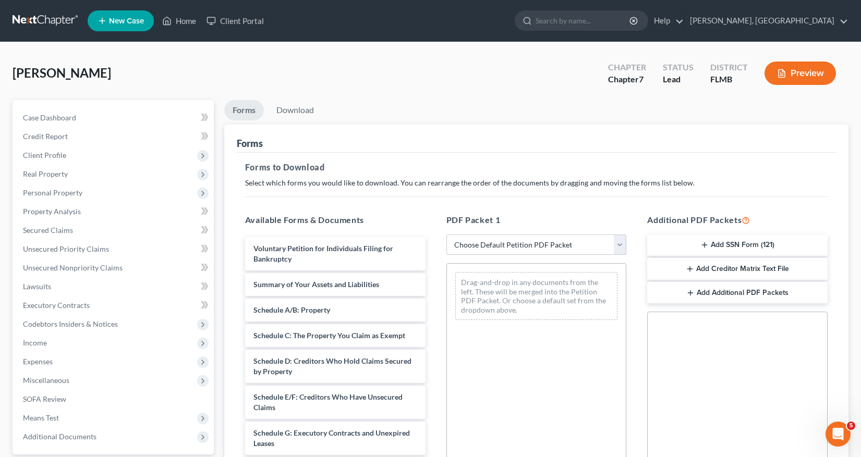
click at [622, 246] on select "Choose Default Petition PDF Packet Complete Bankruptcy Petition (all forms and …" at bounding box center [536, 245] width 180 height 21
select select "0"
click at [446, 235] on select "Choose Default Petition PDF Packet Complete Bankruptcy Petition (all forms and …" at bounding box center [536, 245] width 180 height 21
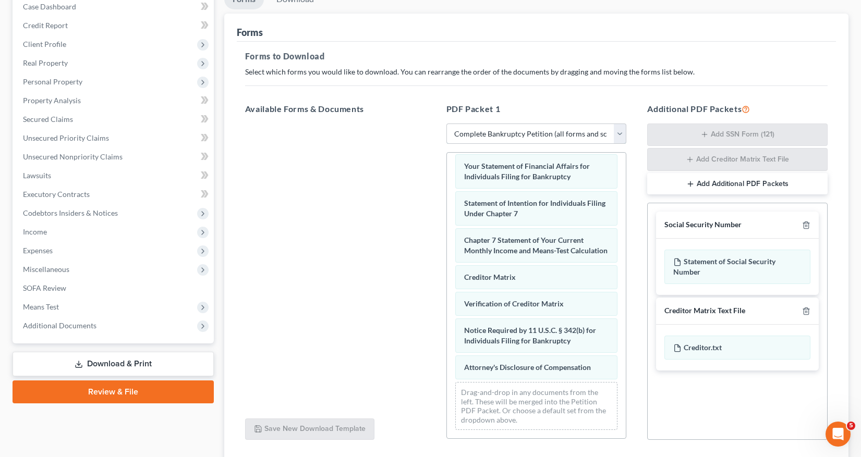
scroll to position [188, 0]
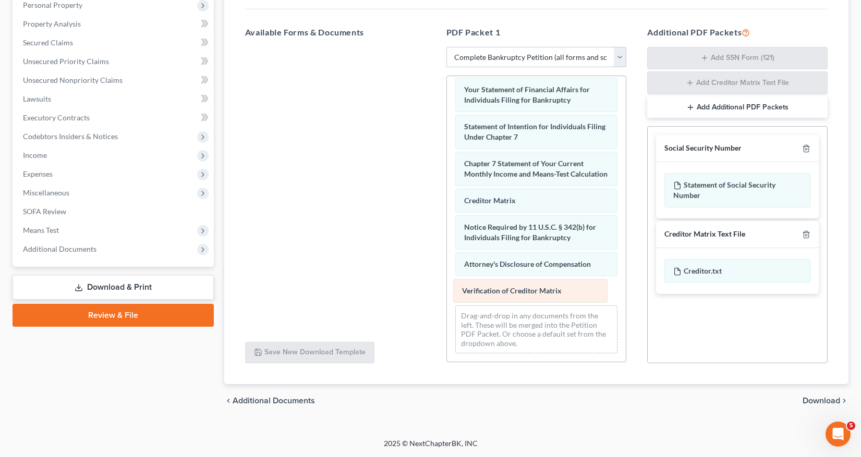
drag, startPoint x: 516, startPoint y: 223, endPoint x: 514, endPoint y: 286, distance: 63.6
click at [514, 286] on div "Verification of Creditor Matrix Voluntary Petition for Individuals Filing for B…" at bounding box center [536, 38] width 179 height 648
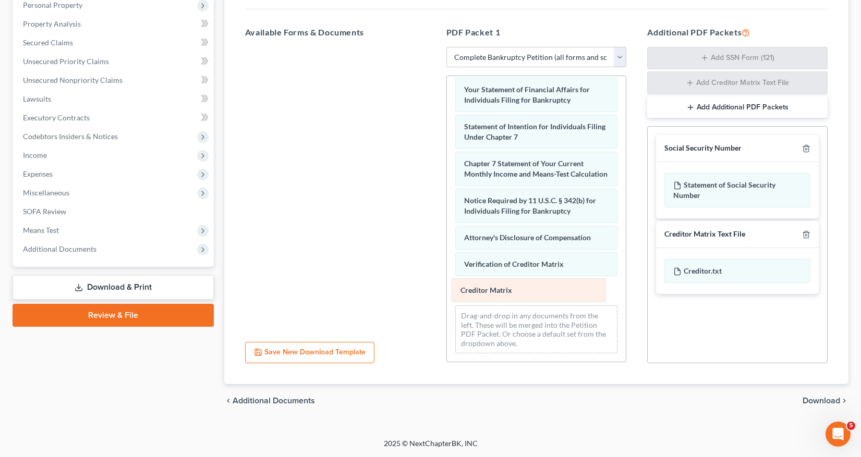
drag, startPoint x: 498, startPoint y: 199, endPoint x: 495, endPoint y: 288, distance: 89.8
click at [495, 288] on div "Creditor Matrix Voluntary Petition for Individuals Filing for Bankruptcy Summar…" at bounding box center [536, 38] width 179 height 648
click at [823, 403] on span "Download" at bounding box center [821, 401] width 38 height 8
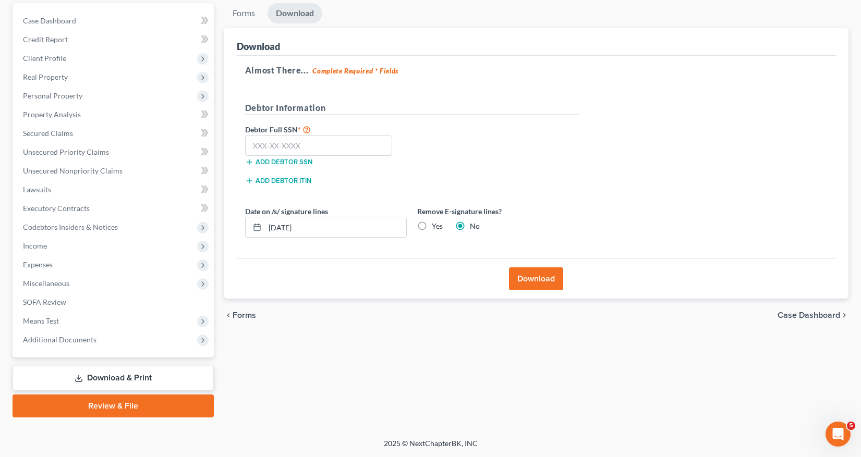
scroll to position [97, 0]
click at [253, 142] on input "text" at bounding box center [319, 146] width 148 height 21
type input "582-89-0959"
click at [432, 225] on label "Yes" at bounding box center [437, 226] width 11 height 10
click at [436, 225] on input "Yes" at bounding box center [439, 224] width 7 height 7
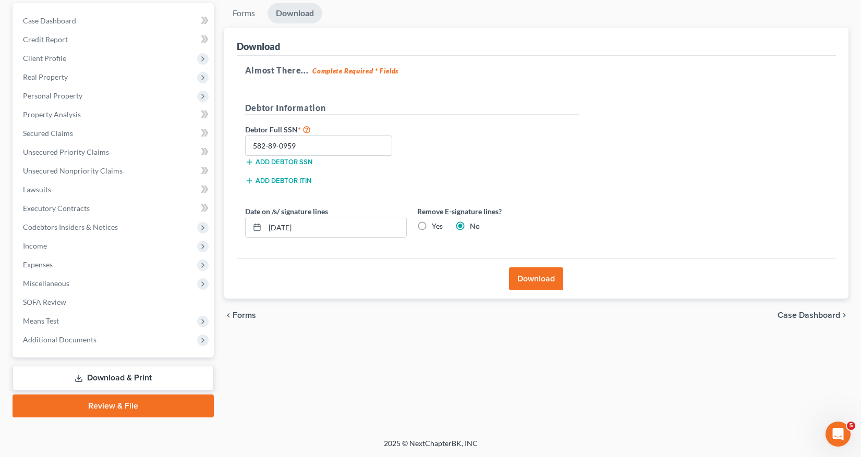
radio input "true"
radio input "false"
click at [538, 277] on button "Download" at bounding box center [536, 278] width 54 height 23
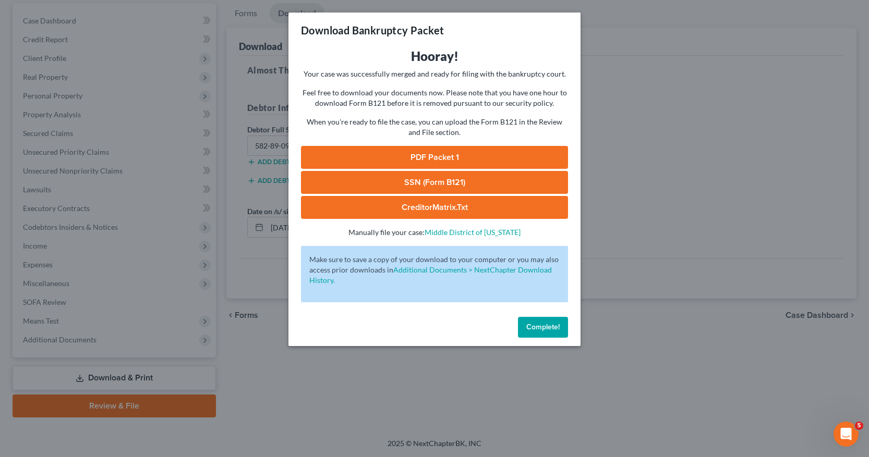
click at [425, 180] on link "SSN (Form B121)" at bounding box center [434, 182] width 267 height 23
click at [464, 161] on link "PDF Packet 1" at bounding box center [434, 157] width 267 height 23
click at [550, 328] on span "Complete!" at bounding box center [542, 327] width 33 height 9
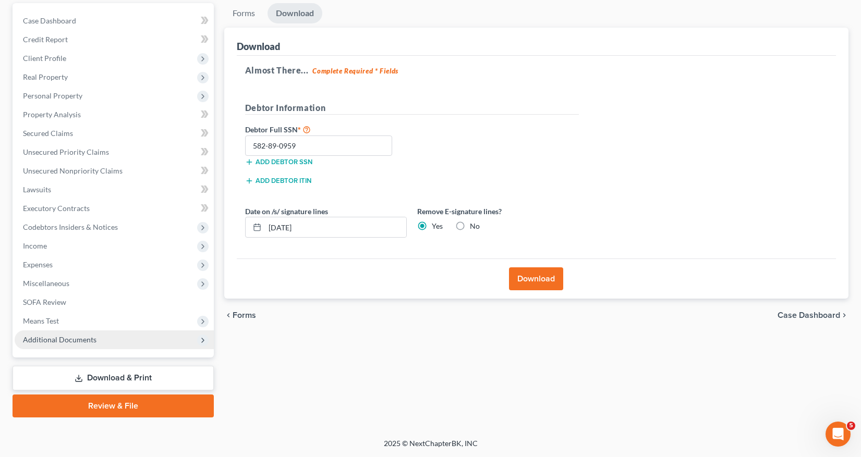
click at [60, 339] on span "Additional Documents" at bounding box center [60, 339] width 74 height 9
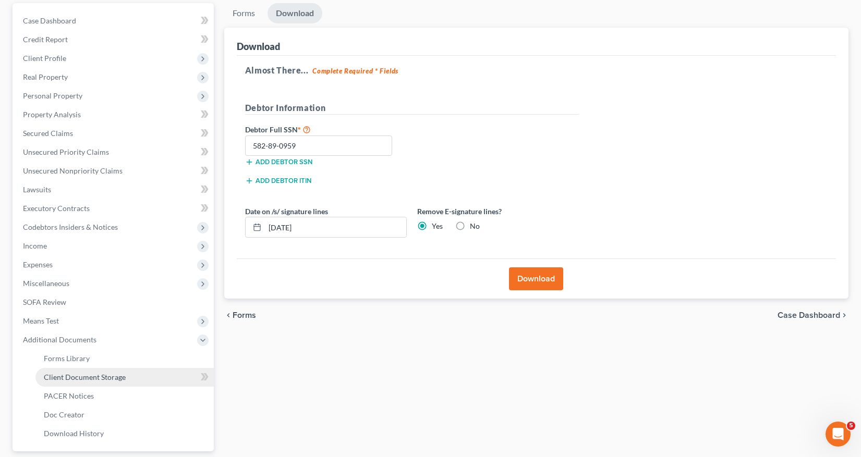
click at [69, 377] on span "Client Document Storage" at bounding box center [85, 377] width 82 height 9
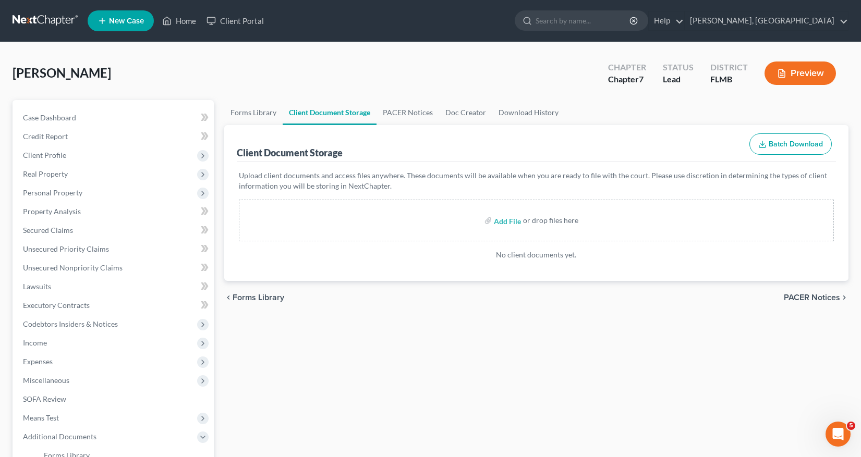
click at [494, 221] on label "Add File" at bounding box center [508, 222] width 29 height 19
click at [500, 223] on input "file" at bounding box center [506, 220] width 25 height 19
type input "C:\fakepath\Certificate of Counseling.pdf"
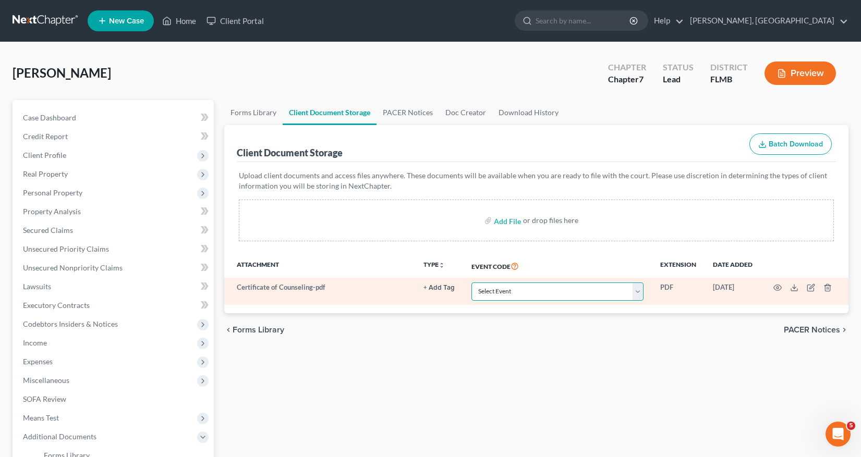
click at [638, 290] on select "Select Event 20 Largest Unsecured Creditors Amended Chapter 13 Plan Amended Cre…" at bounding box center [557, 292] width 172 height 18
select select "9"
click at [471, 283] on select "Select Event 20 Largest Unsecured Creditors Amended Chapter 13 Plan Amended Cre…" at bounding box center [557, 292] width 172 height 18
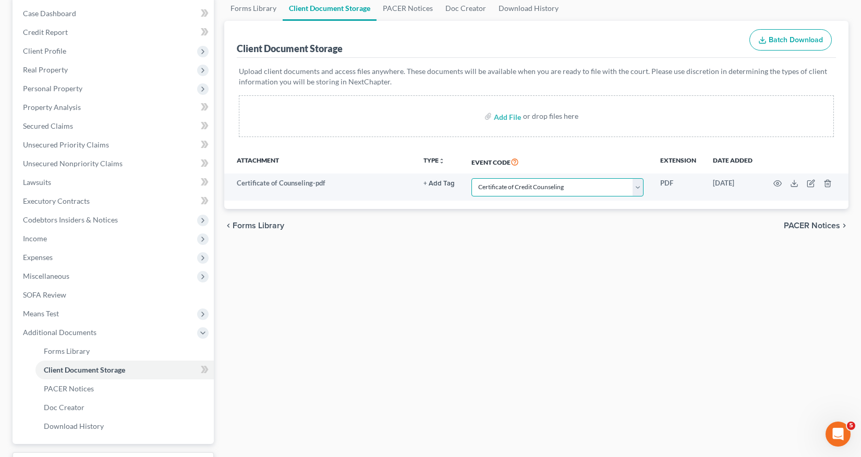
scroll to position [156, 0]
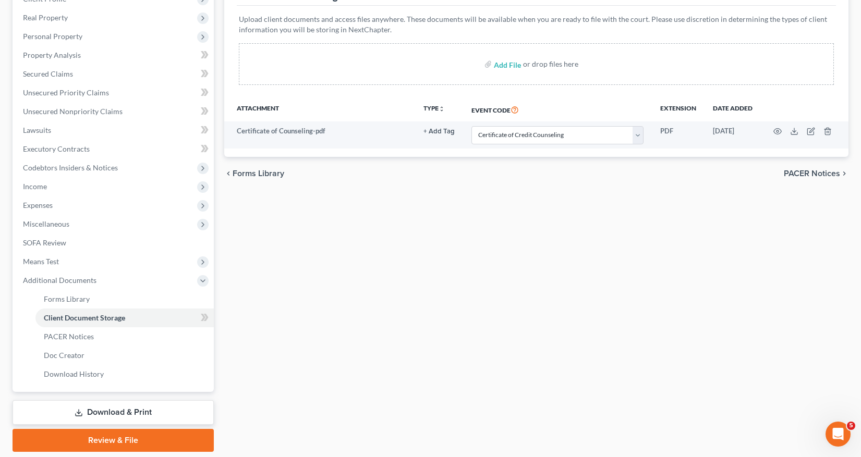
click at [123, 410] on link "Download & Print" at bounding box center [113, 412] width 201 height 25
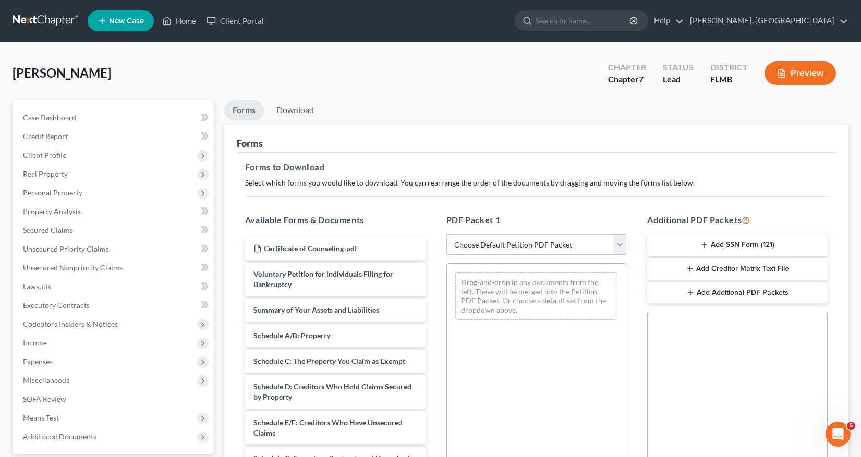
click at [620, 244] on select "Choose Default Petition PDF Packet Complete Bankruptcy Petition (all forms and …" at bounding box center [536, 245] width 180 height 21
select select "0"
click at [446, 235] on select "Choose Default Petition PDF Packet Complete Bankruptcy Petition (all forms and …" at bounding box center [536, 245] width 180 height 21
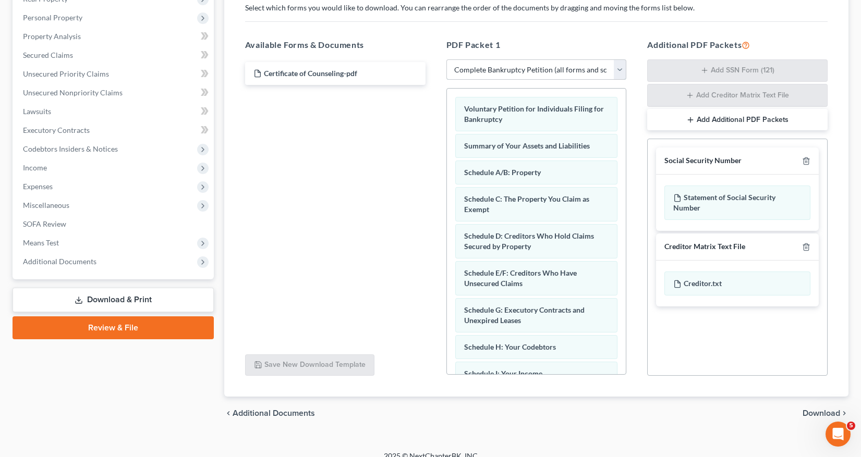
scroll to position [188, 0]
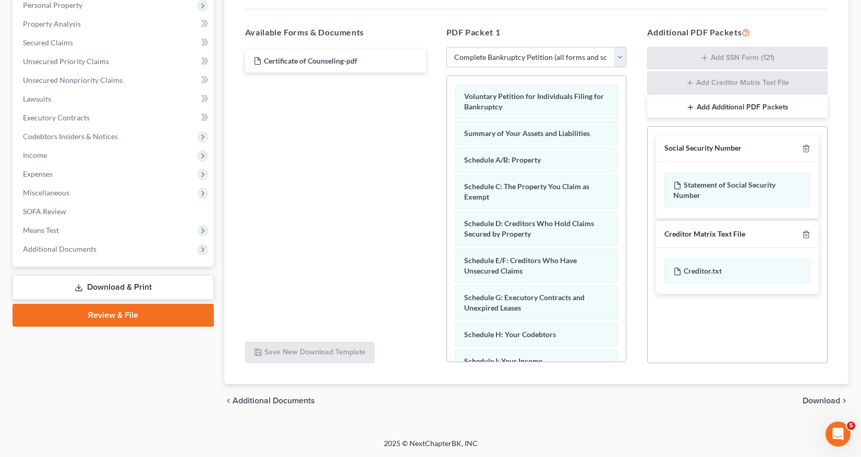
click at [818, 399] on span "Download" at bounding box center [821, 401] width 38 height 8
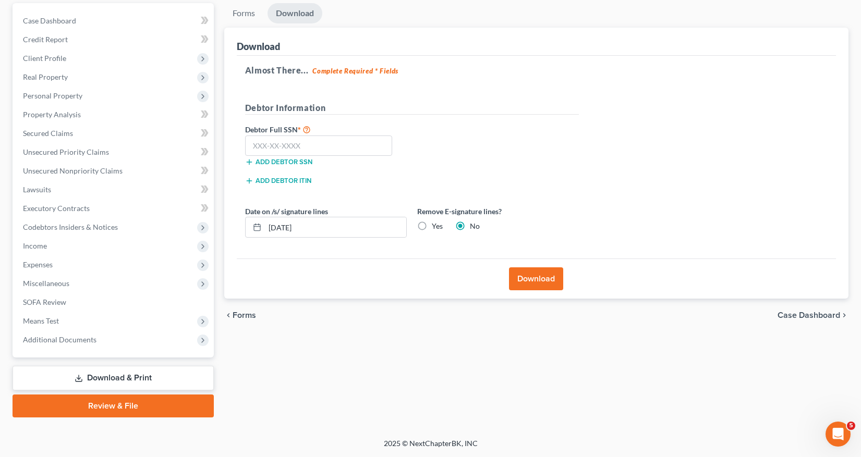
scroll to position [97, 0]
click at [251, 147] on input "text" at bounding box center [319, 146] width 148 height 21
type input "582-89-0959"
click at [540, 280] on button "Download" at bounding box center [536, 278] width 54 height 23
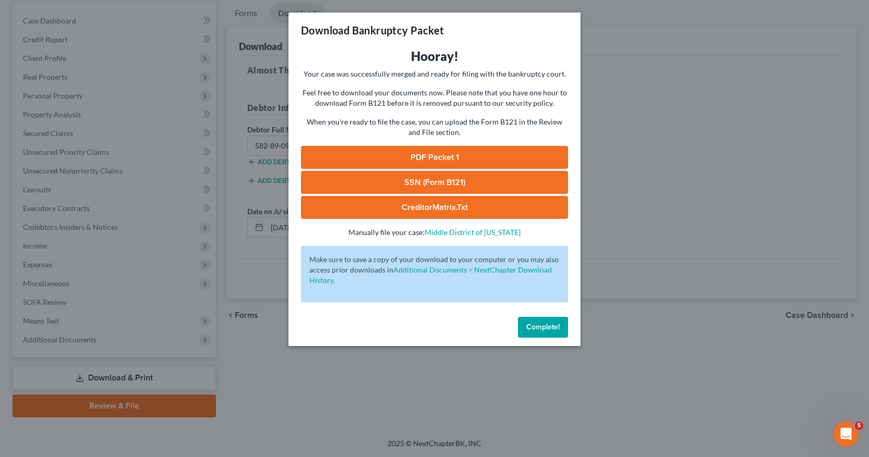
click at [421, 179] on link "SSN (Form B121)" at bounding box center [434, 182] width 267 height 23
click at [543, 328] on span "Complete!" at bounding box center [542, 327] width 33 height 9
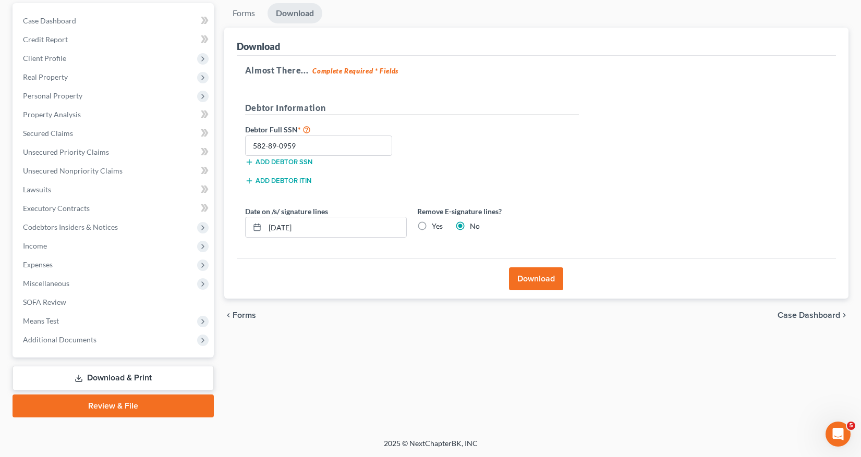
click at [110, 407] on link "Review & File" at bounding box center [113, 406] width 201 height 23
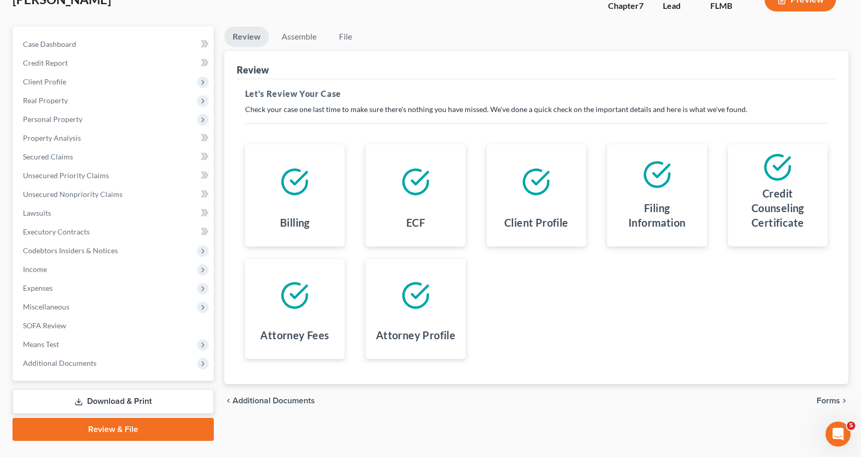
scroll to position [97, 0]
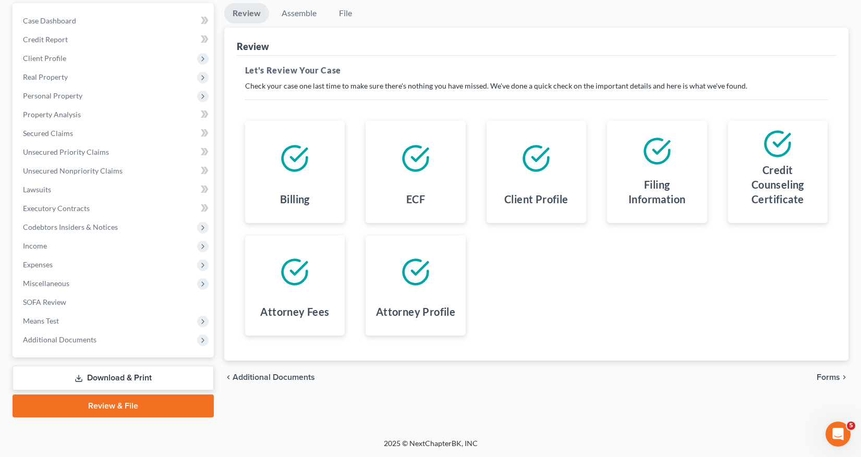
click at [826, 379] on span "Forms" at bounding box center [828, 377] width 23 height 8
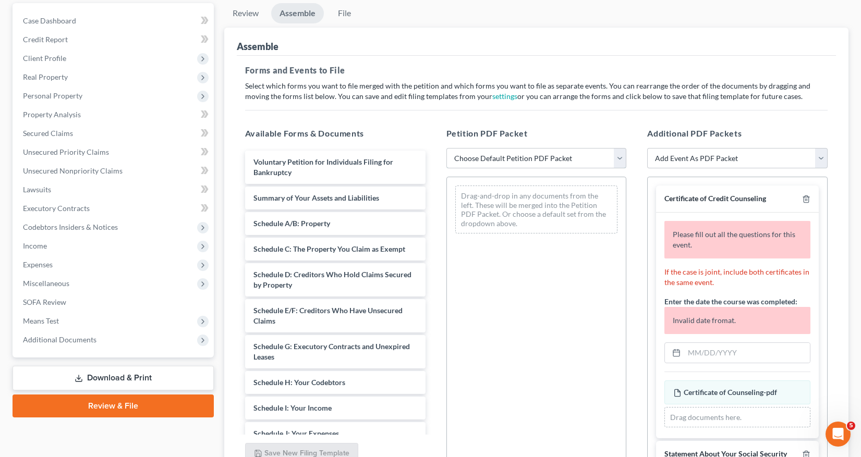
click at [620, 158] on select "Choose Default Petition PDF Packet Complete Bankruptcy Petition (all forms and …" at bounding box center [536, 158] width 180 height 21
select select "0"
click at [446, 148] on select "Choose Default Petition PDF Packet Complete Bankruptcy Petition (all forms and …" at bounding box center [536, 158] width 180 height 21
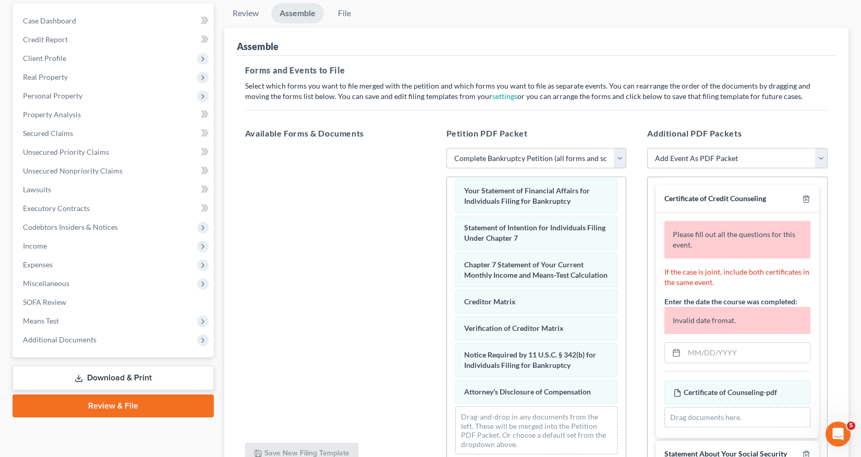
scroll to position [372, 0]
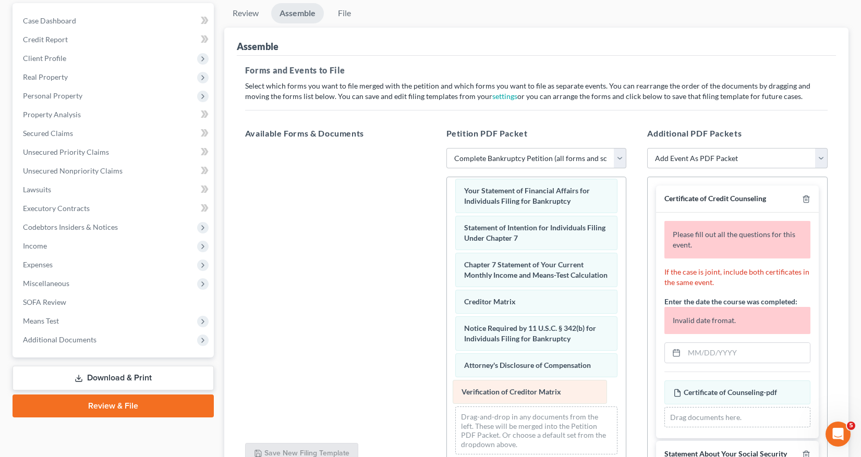
drag, startPoint x: 498, startPoint y: 325, endPoint x: 495, endPoint y: 388, distance: 63.1
click at [495, 388] on div "Verification of Creditor Matrix Voluntary Petition for Individuals Filing for B…" at bounding box center [536, 139] width 179 height 648
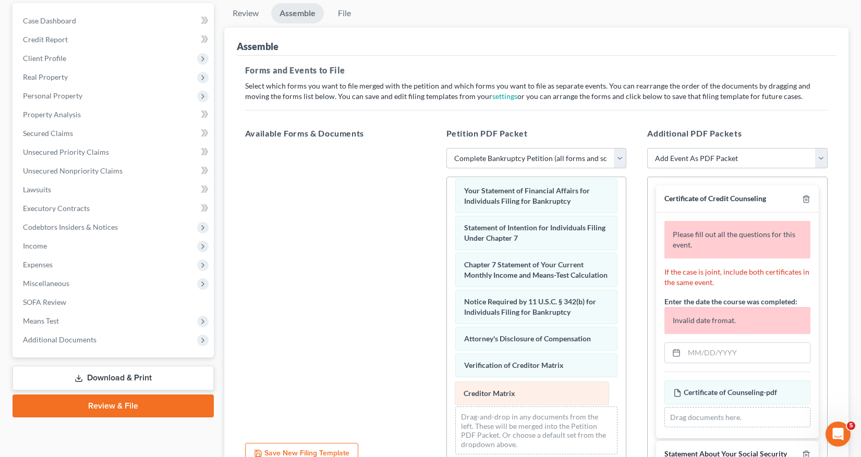
drag, startPoint x: 486, startPoint y: 300, endPoint x: 485, endPoint y: 392, distance: 91.8
click at [485, 392] on div "Creditor Matrix Voluntary Petition for Individuals Filing for Bankruptcy Summar…" at bounding box center [536, 139] width 179 height 648
click at [691, 352] on input "text" at bounding box center [747, 353] width 126 height 20
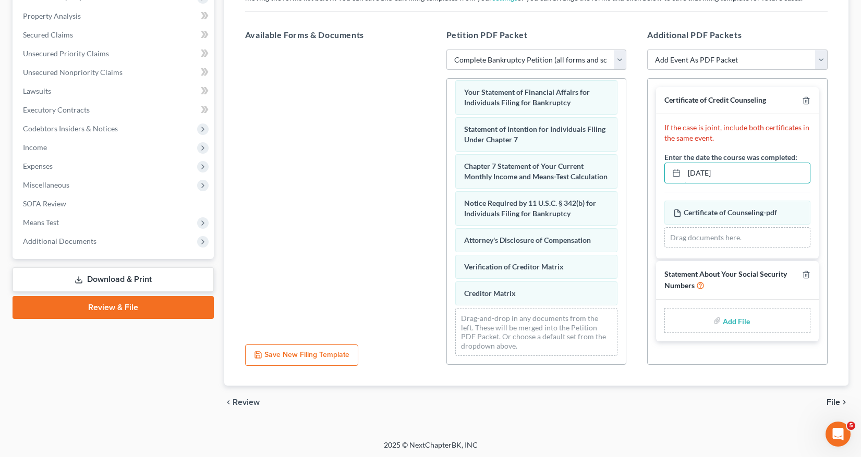
scroll to position [197, 0]
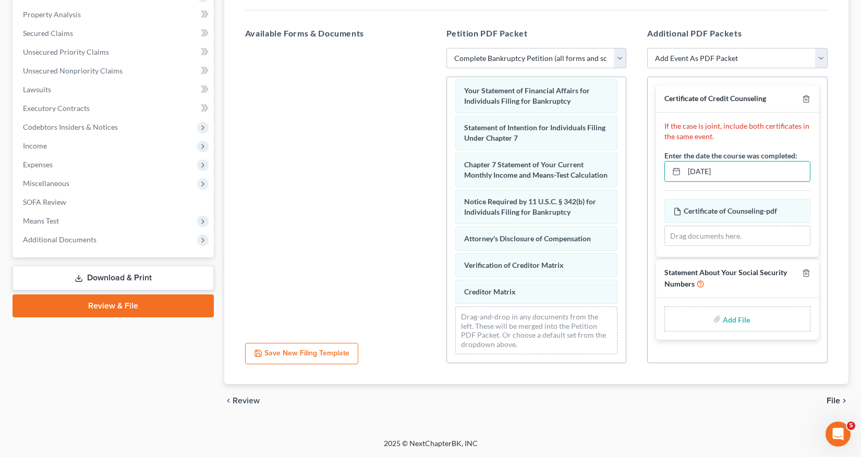
type input "07/11/2025"
click at [723, 320] on label "Add File" at bounding box center [737, 320] width 29 height 19
click at [731, 320] on input "file" at bounding box center [735, 319] width 25 height 19
type input "C:\fakepath\22fa9561-8903-4ed9-9022-4f6524dcf54b.pdf"
click at [833, 399] on span "File" at bounding box center [833, 401] width 14 height 8
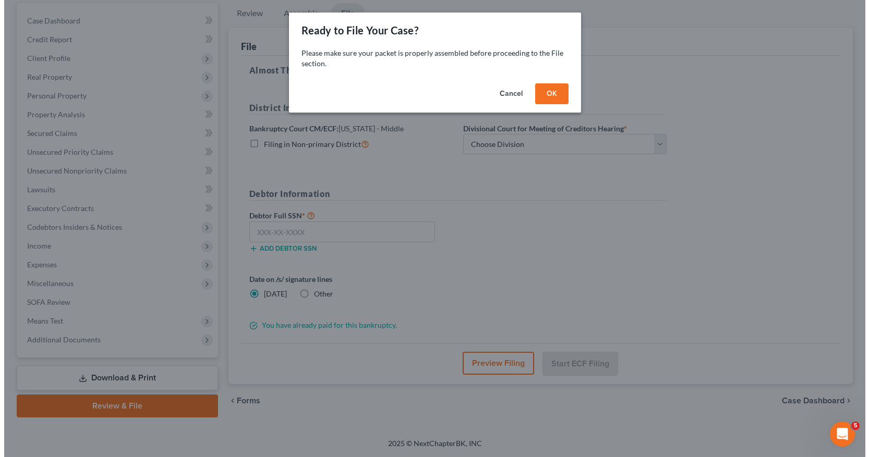
scroll to position [97, 0]
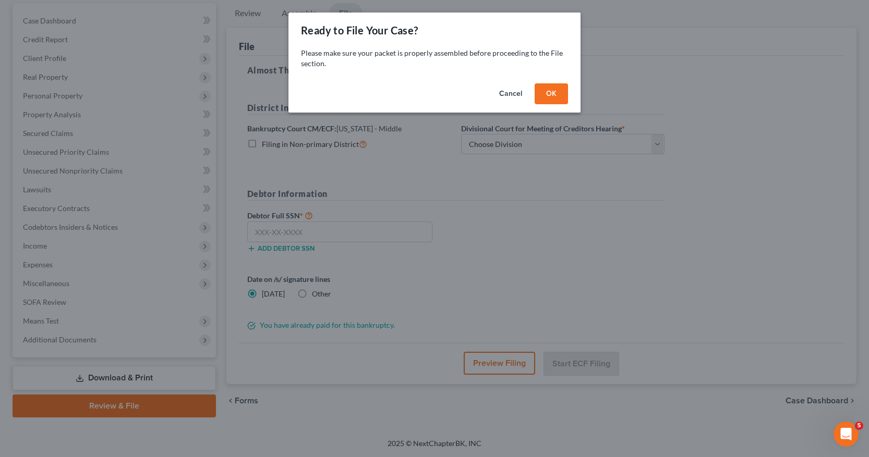
click at [548, 88] on button "OK" at bounding box center [550, 93] width 33 height 21
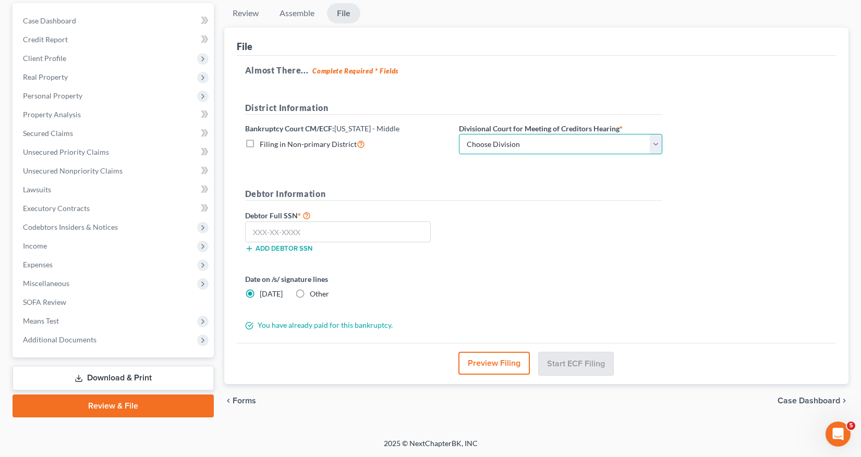
click at [657, 146] on select "Choose Division Fort Myers Jacksonville Orlando Tampa" at bounding box center [560, 144] width 203 height 21
select select "3"
click at [459, 134] on select "Choose Division Fort Myers Jacksonville Orlando Tampa" at bounding box center [560, 144] width 203 height 21
click at [251, 229] on input "text" at bounding box center [338, 232] width 186 height 21
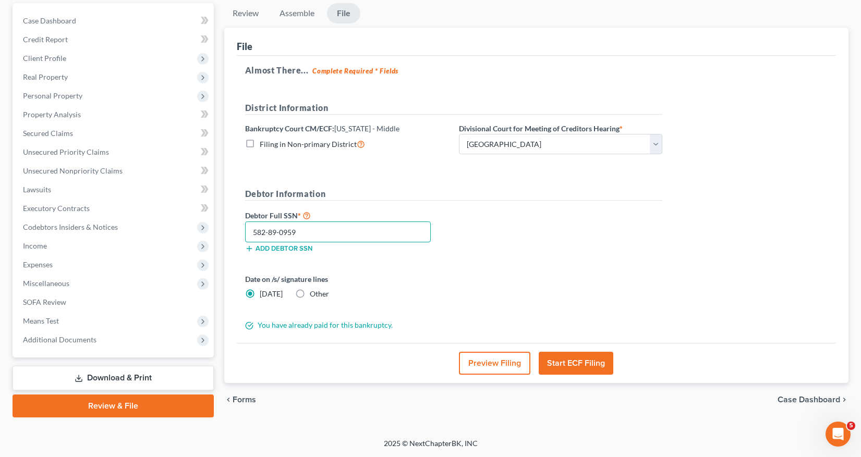
type input "582-89-0959"
click at [561, 366] on button "Start ECF Filing" at bounding box center [576, 363] width 75 height 23
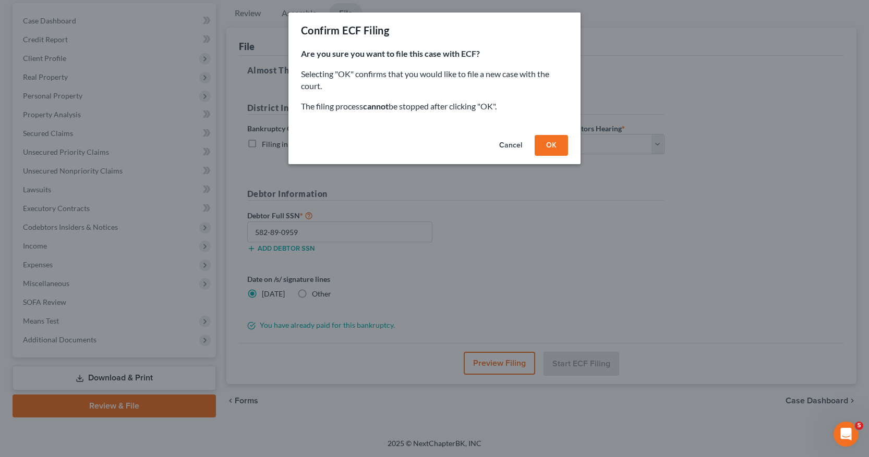
click at [549, 144] on button "OK" at bounding box center [550, 145] width 33 height 21
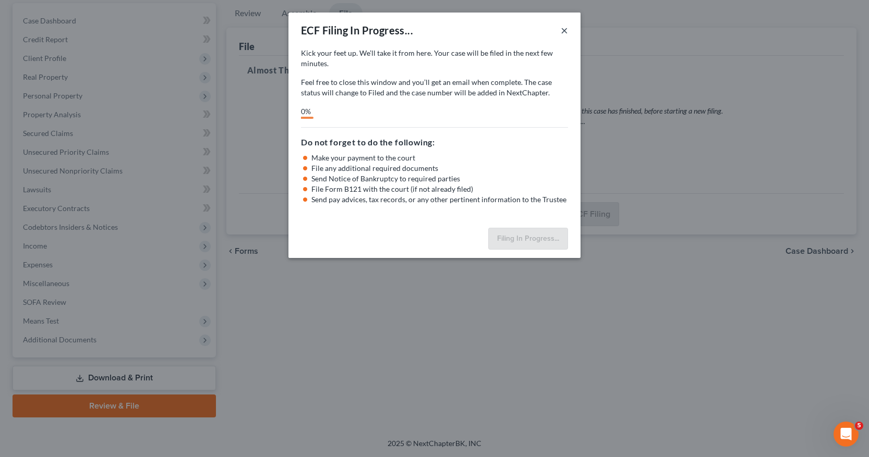
click at [565, 29] on button "×" at bounding box center [564, 30] width 7 height 13
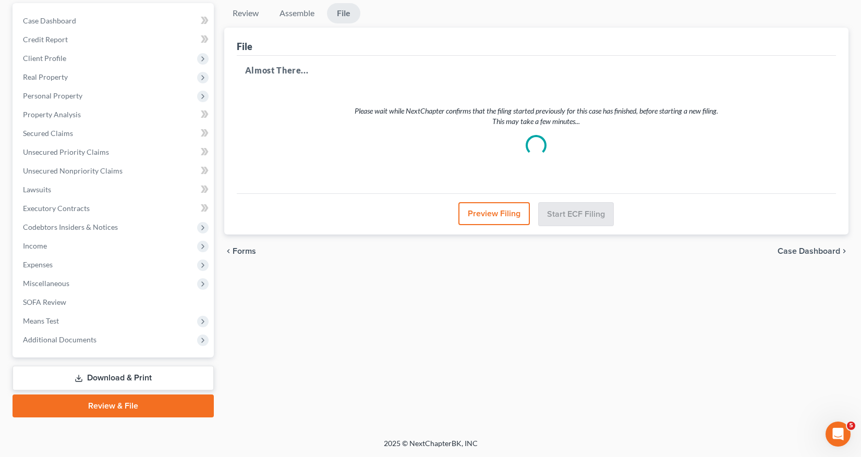
click at [480, 215] on button "Preview Filing" at bounding box center [493, 213] width 71 height 23
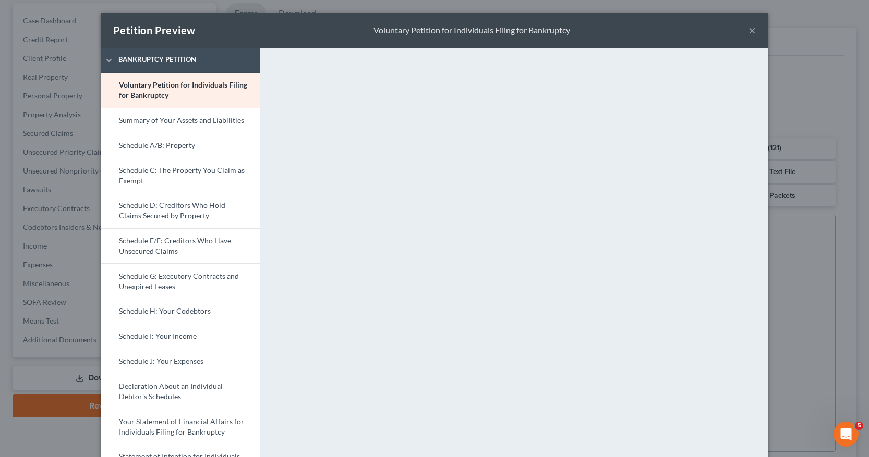
select select "9"
click at [43, 409] on div "Petition Preview Voluntary Petition for Individuals Filing for Bankruptcy × Ban…" at bounding box center [434, 228] width 869 height 457
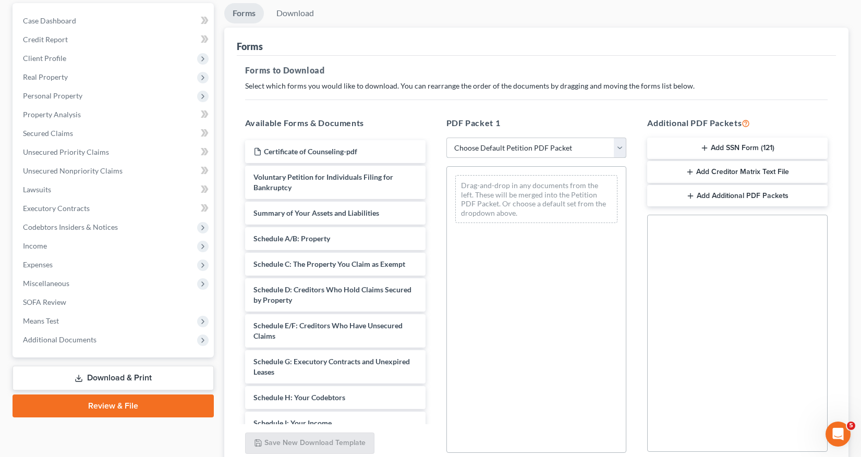
click at [616, 148] on select "Choose Default Petition PDF Packet Complete Bankruptcy Petition (all forms and …" at bounding box center [536, 148] width 180 height 21
select select "0"
click at [446, 138] on select "Choose Default Petition PDF Packet Complete Bankruptcy Petition (all forms and …" at bounding box center [536, 148] width 180 height 21
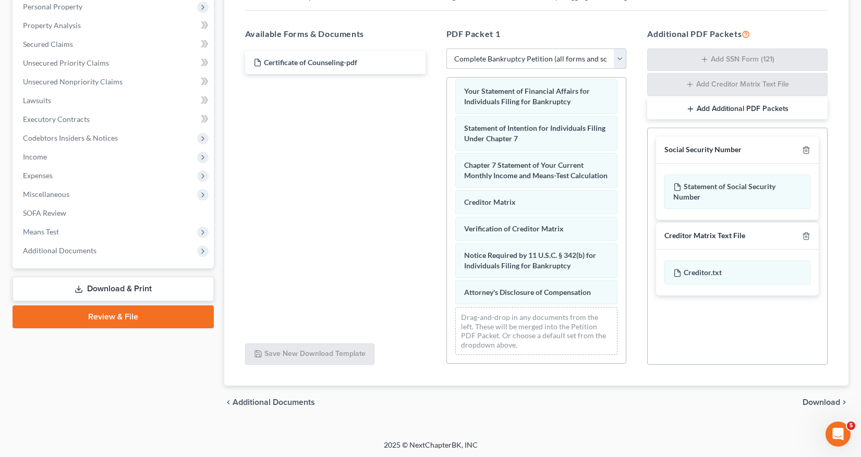
scroll to position [188, 0]
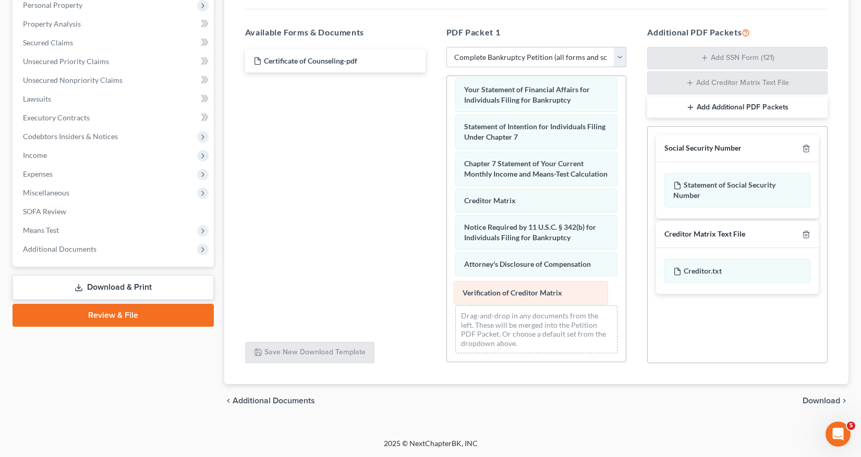
drag, startPoint x: 500, startPoint y: 224, endPoint x: 498, endPoint y: 289, distance: 65.2
click at [498, 289] on div "Verification of Creditor Matrix Voluntary Petition for Individuals Filing for B…" at bounding box center [536, 38] width 179 height 648
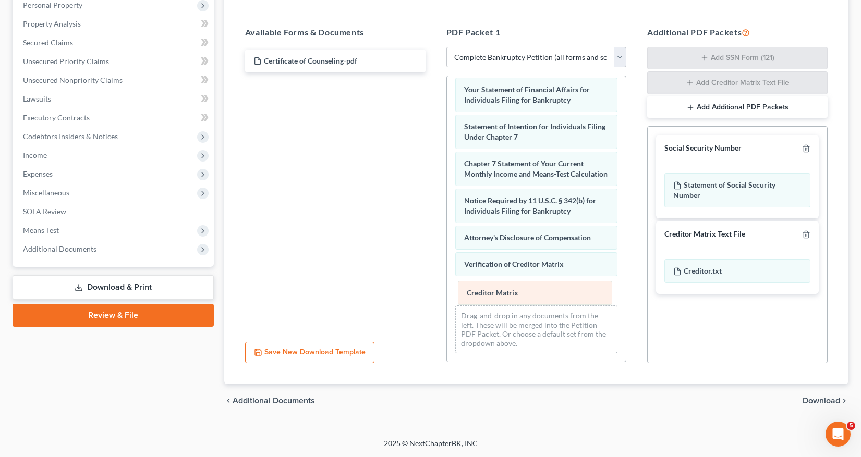
drag, startPoint x: 482, startPoint y: 200, endPoint x: 484, endPoint y: 290, distance: 90.2
click at [484, 290] on div "Creditor Matrix Voluntary Petition for Individuals Filing for Bankruptcy Summar…" at bounding box center [536, 38] width 179 height 648
click at [823, 398] on span "Download" at bounding box center [821, 401] width 38 height 8
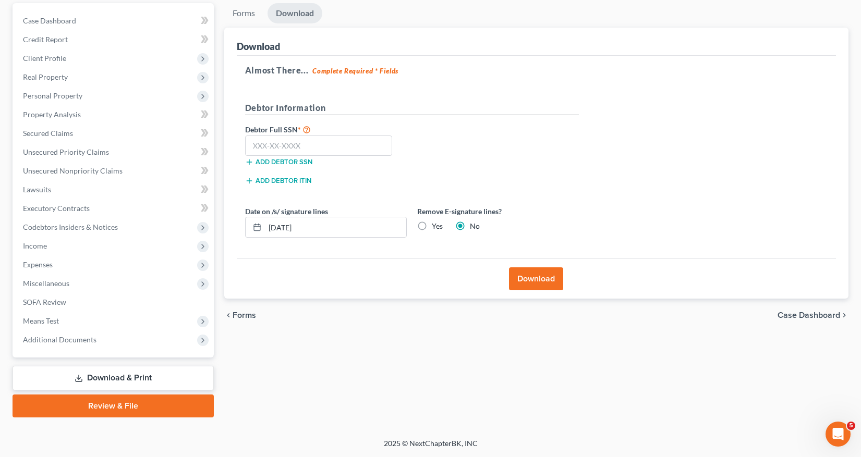
scroll to position [97, 0]
click at [253, 147] on input "text" at bounding box center [319, 146] width 148 height 21
type input "582-89-0959"
click at [540, 278] on button "Download" at bounding box center [536, 278] width 54 height 23
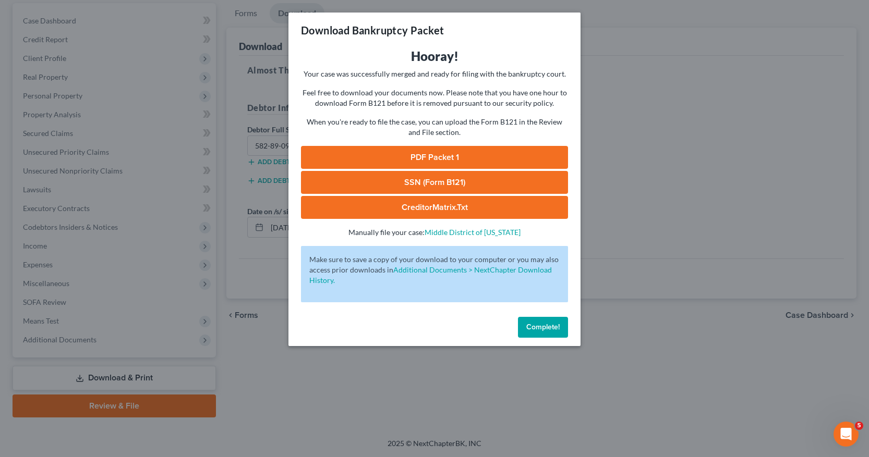
click at [539, 330] on span "Complete!" at bounding box center [542, 327] width 33 height 9
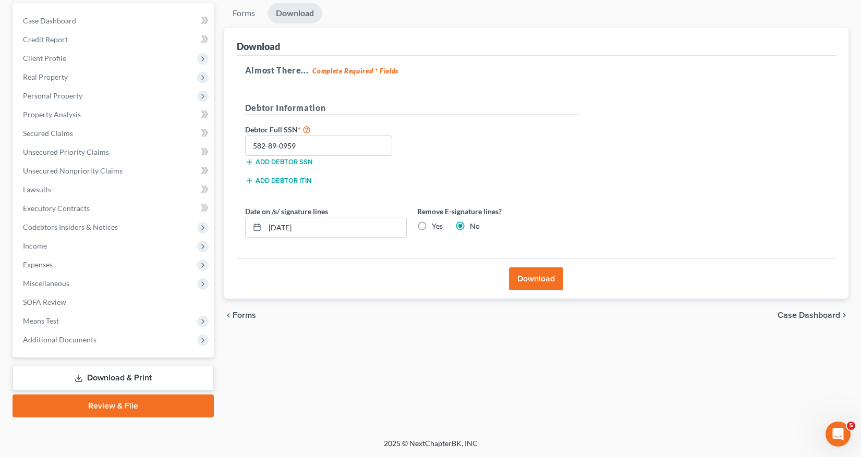
click at [101, 404] on link "Review & File" at bounding box center [113, 406] width 201 height 23
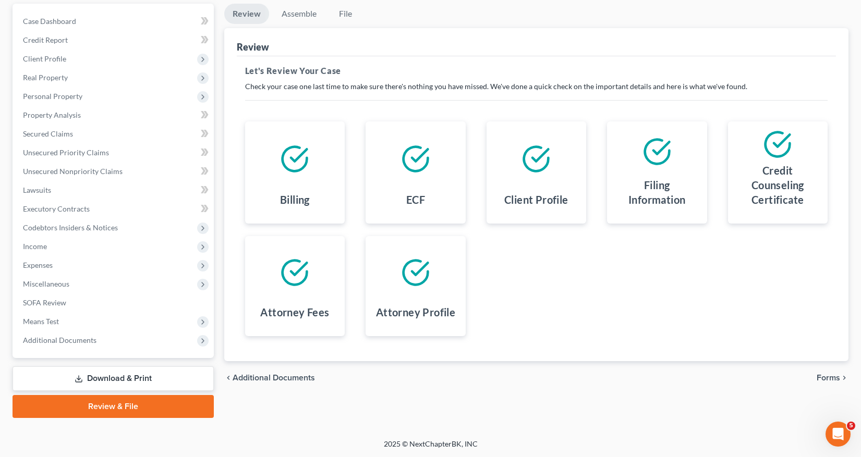
scroll to position [97, 0]
click at [831, 378] on span "Forms" at bounding box center [828, 377] width 23 height 8
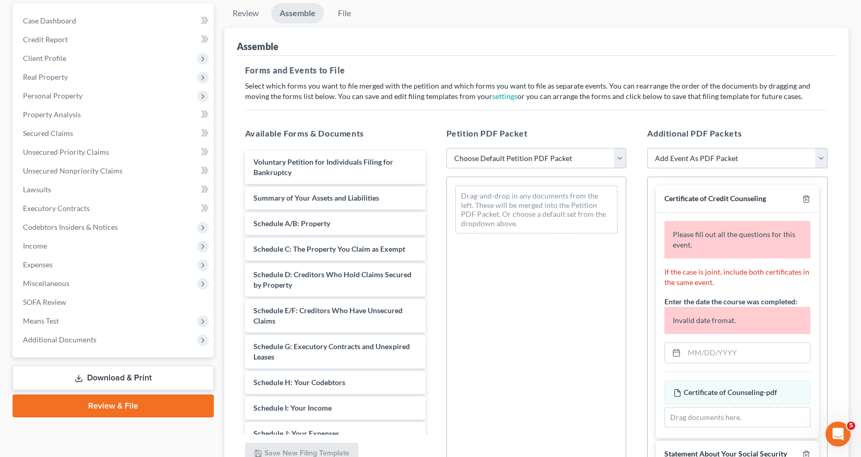
click at [622, 155] on select "Choose Default Petition PDF Packet Complete Bankruptcy Petition (all forms and …" at bounding box center [536, 158] width 180 height 21
select select "0"
click at [446, 148] on select "Choose Default Petition PDF Packet Complete Bankruptcy Petition (all forms and …" at bounding box center [536, 158] width 180 height 21
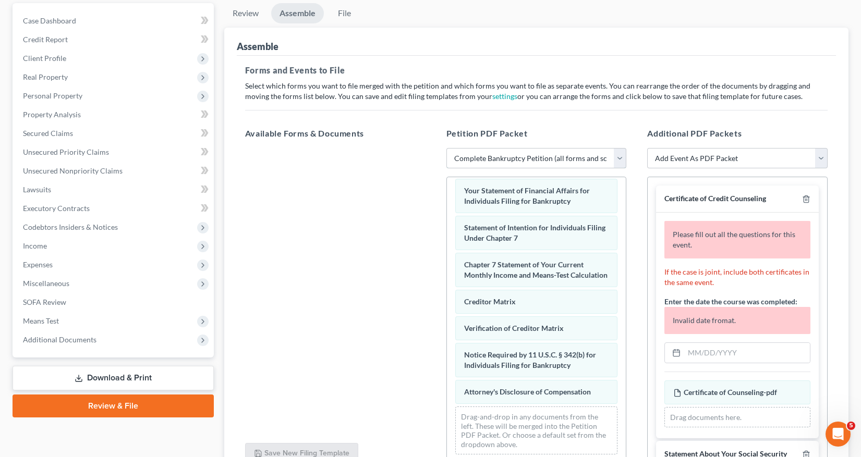
scroll to position [372, 0]
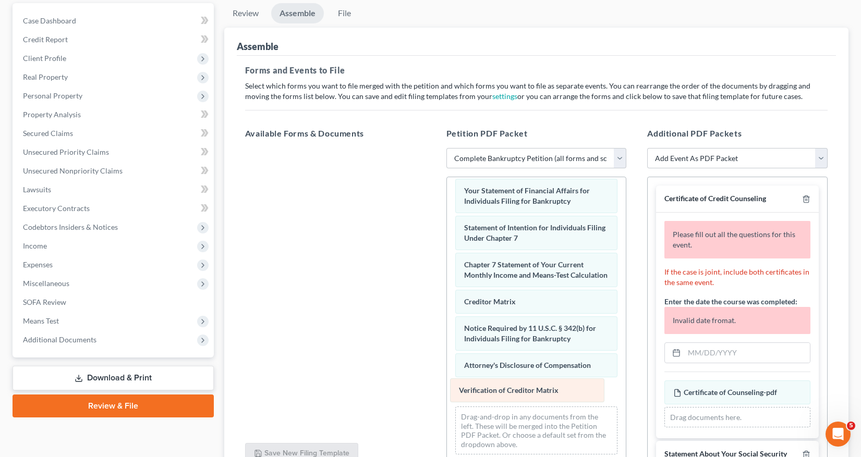
drag, startPoint x: 486, startPoint y: 326, endPoint x: 481, endPoint y: 388, distance: 62.3
click at [481, 388] on div "Verification of Creditor Matrix Voluntary Petition for Individuals Filing for B…" at bounding box center [536, 139] width 179 height 648
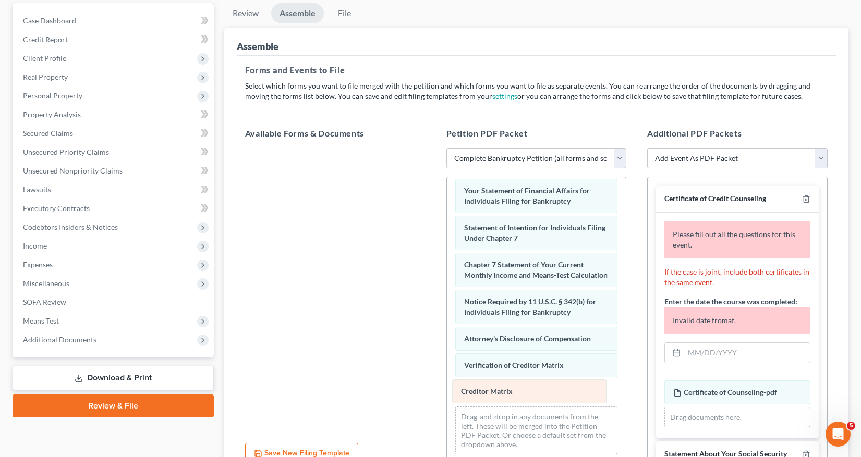
drag, startPoint x: 488, startPoint y: 298, endPoint x: 484, endPoint y: 387, distance: 88.7
click at [484, 387] on div "Creditor Matrix Voluntary Petition for Individuals Filing for Bankruptcy Summar…" at bounding box center [536, 139] width 179 height 648
click at [692, 357] on input "text" at bounding box center [747, 353] width 126 height 20
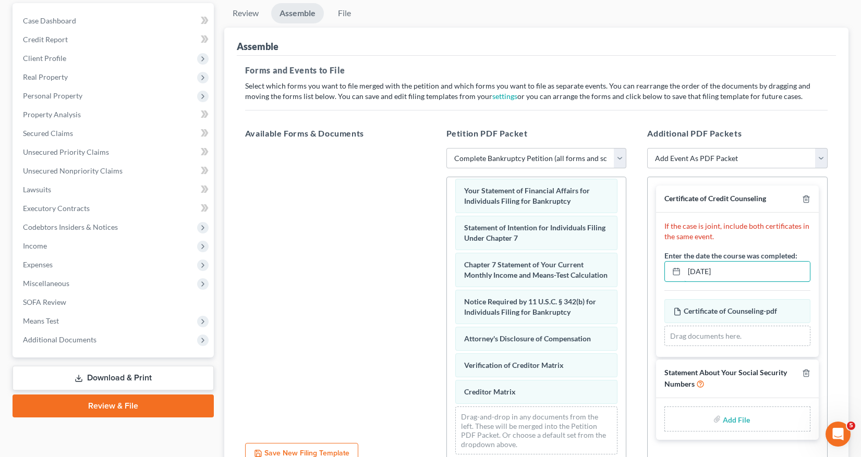
type input "07/11/2025"
click at [725, 421] on input "file" at bounding box center [735, 419] width 25 height 19
type input "C:\fakepath\22fa9561-8903-4ed9-9022-4f6524dcf54b.pdf"
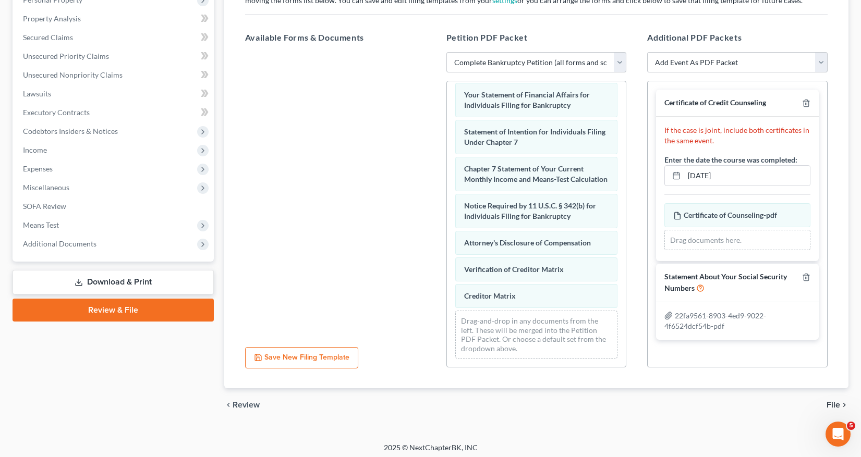
scroll to position [197, 0]
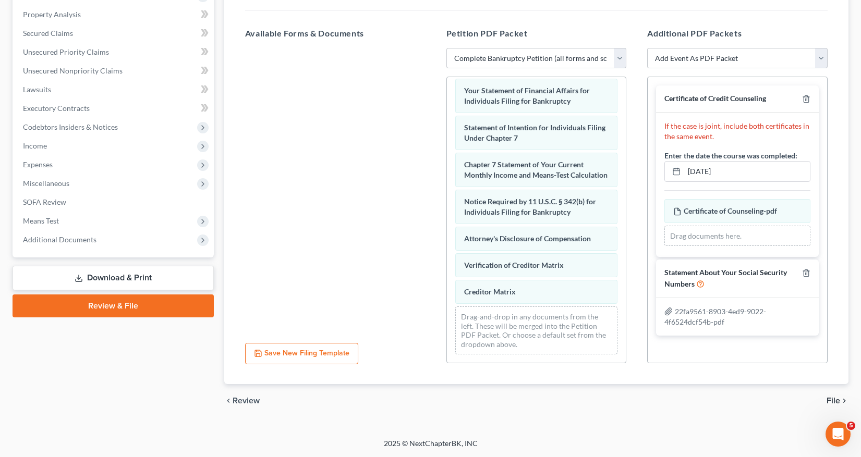
click at [837, 401] on span "File" at bounding box center [833, 401] width 14 height 8
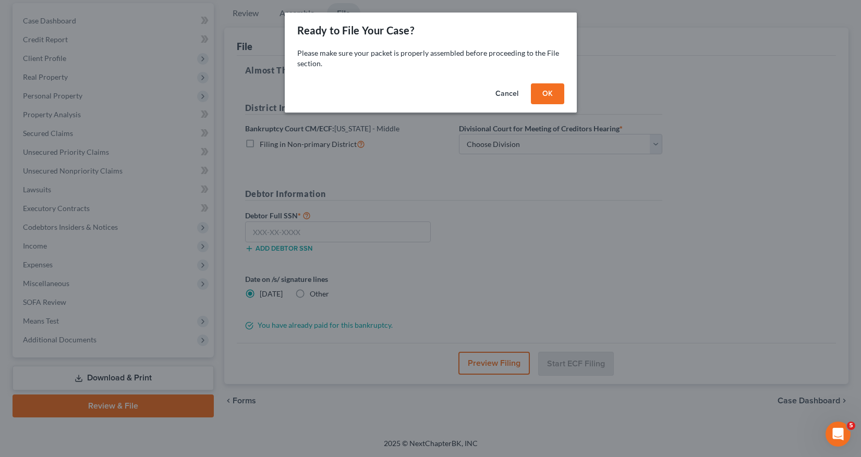
scroll to position [97, 0]
click at [550, 92] on button "OK" at bounding box center [550, 93] width 33 height 21
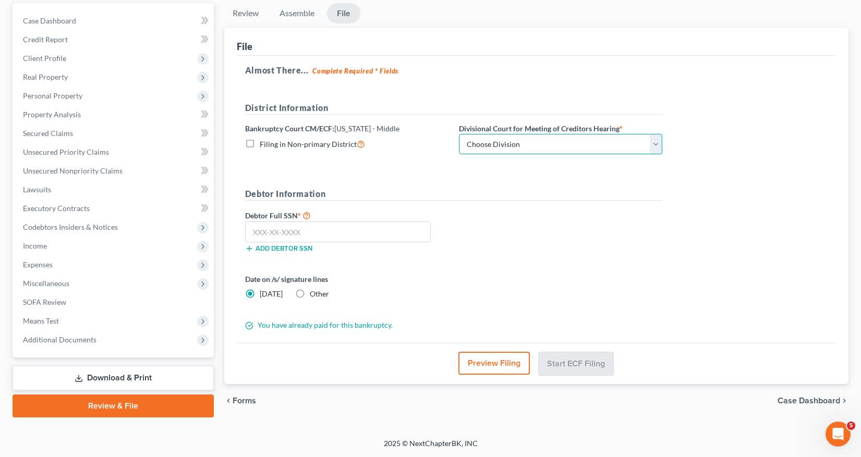
click at [655, 143] on select "Choose Division Fort Myers Jacksonville Orlando Tampa" at bounding box center [560, 144] width 203 height 21
select select "3"
click at [459, 134] on select "Choose Division Fort Myers Jacksonville Orlando Tampa" at bounding box center [560, 144] width 203 height 21
click at [252, 232] on input "text" at bounding box center [338, 232] width 186 height 21
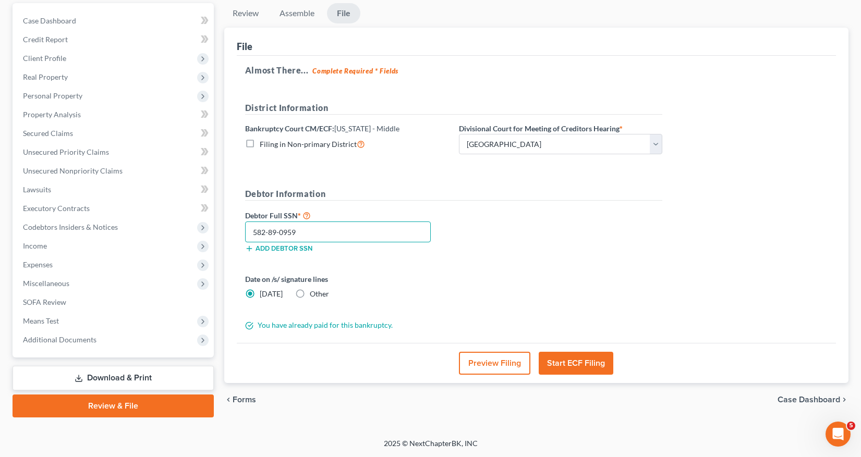
type input "582-89-0959"
click at [557, 362] on button "Start ECF Filing" at bounding box center [576, 363] width 75 height 23
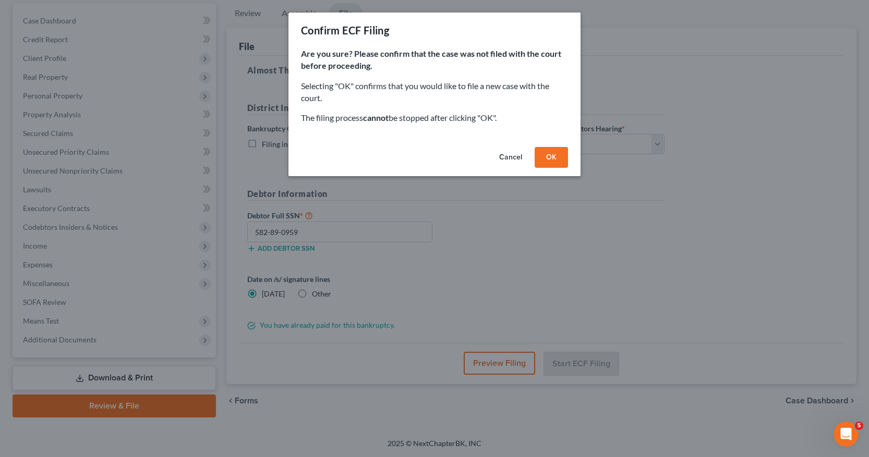
click at [554, 155] on button "OK" at bounding box center [550, 157] width 33 height 21
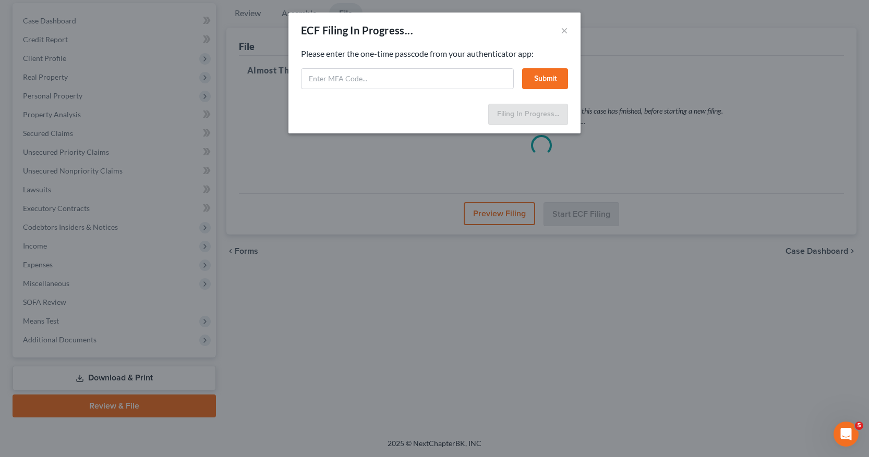
select select "3"
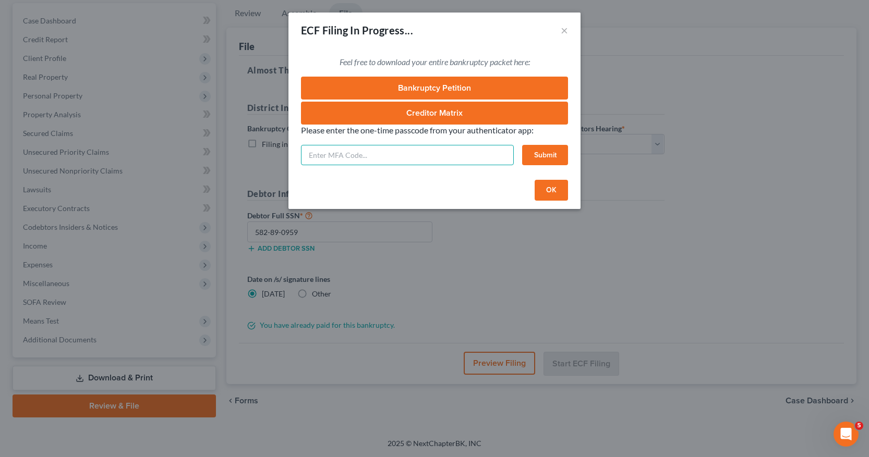
click at [316, 153] on input "text" at bounding box center [407, 155] width 213 height 21
type input "016230"
click at [542, 160] on button "Submit" at bounding box center [545, 155] width 46 height 21
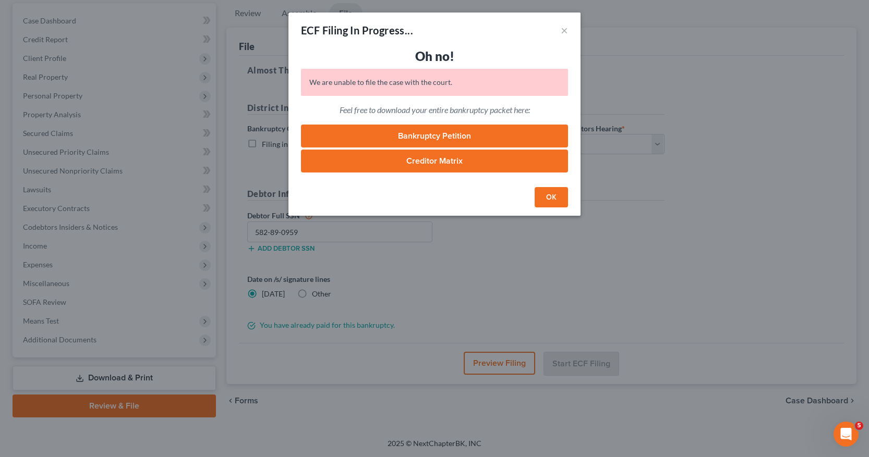
click at [554, 198] on button "OK" at bounding box center [550, 197] width 33 height 21
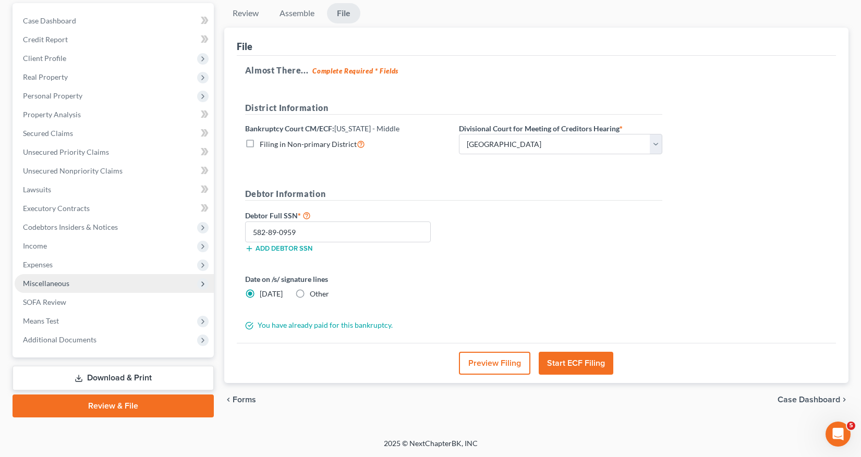
click at [56, 280] on span "Miscellaneous" at bounding box center [46, 283] width 46 height 9
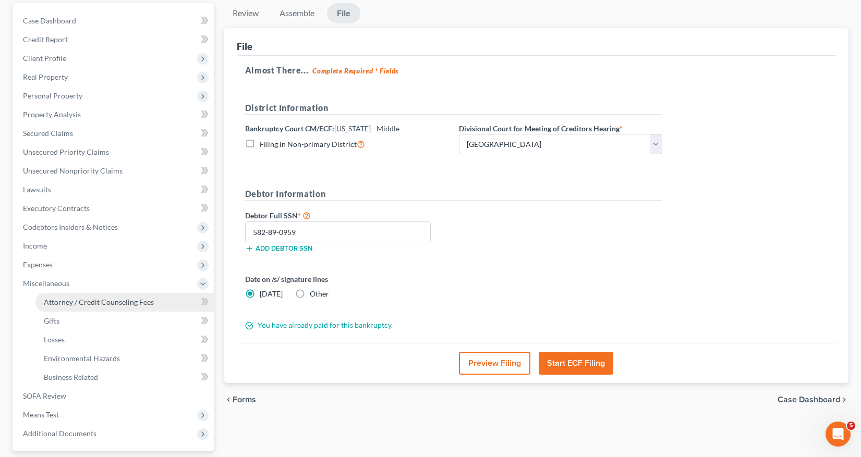
click at [83, 302] on span "Attorney / Credit Counseling Fees" at bounding box center [99, 302] width 110 height 9
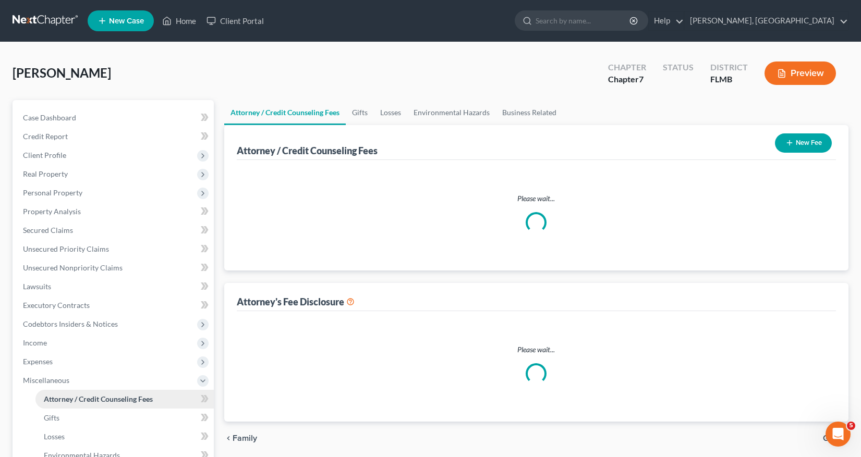
select select "0"
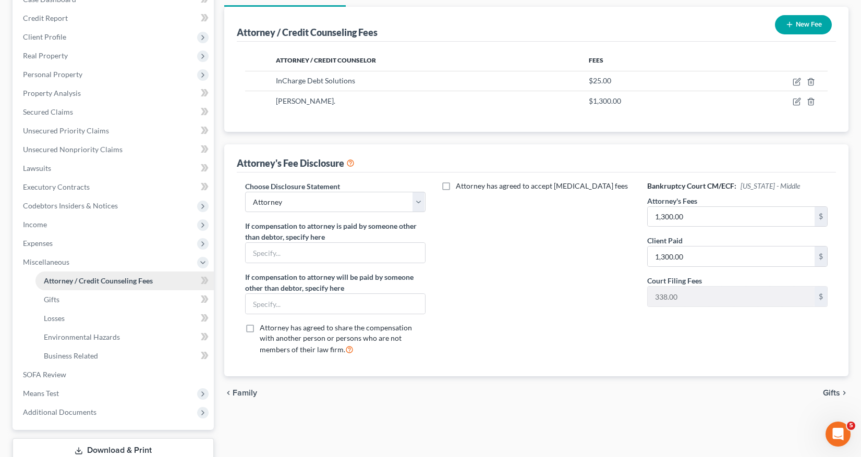
scroll to position [191, 0]
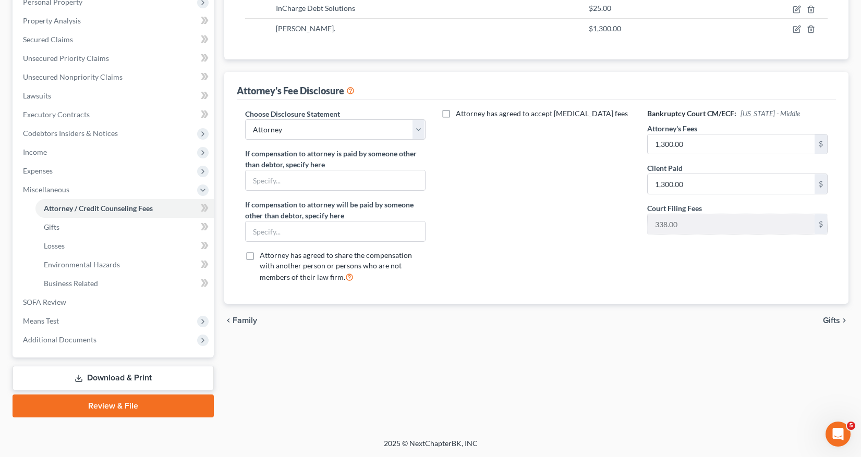
click at [103, 404] on link "Review & File" at bounding box center [113, 406] width 201 height 23
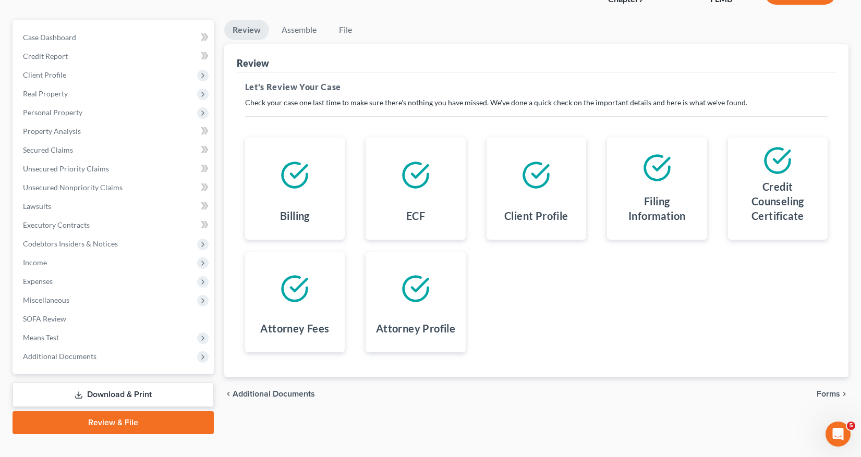
scroll to position [97, 0]
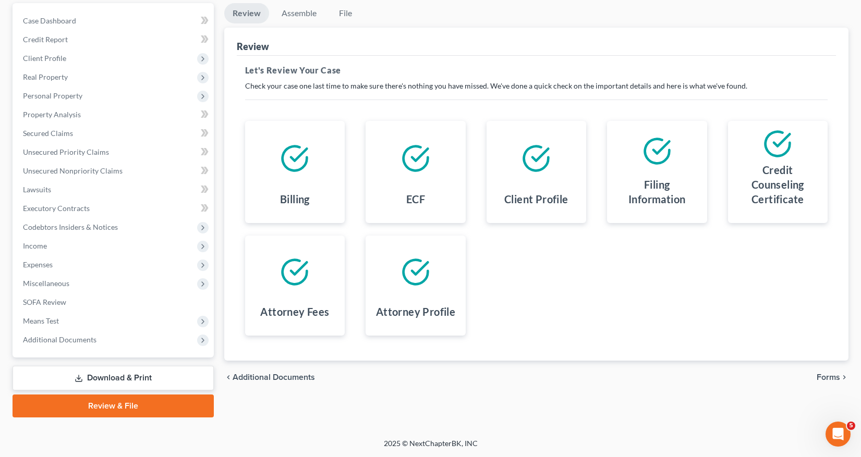
click at [826, 379] on span "Forms" at bounding box center [828, 377] width 23 height 8
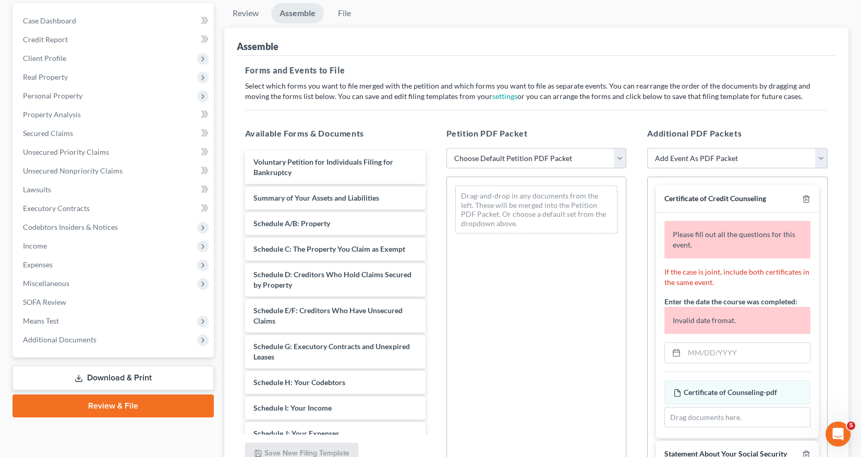
click at [620, 159] on select "Choose Default Petition PDF Packet Complete Bankruptcy Petition (all forms and …" at bounding box center [536, 158] width 180 height 21
select select "0"
click at [446, 148] on select "Choose Default Petition PDF Packet Complete Bankruptcy Petition (all forms and …" at bounding box center [536, 158] width 180 height 21
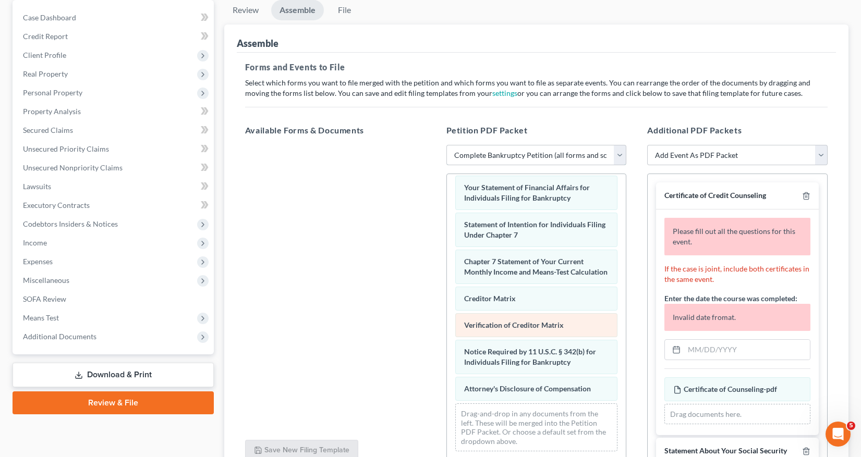
scroll to position [149, 0]
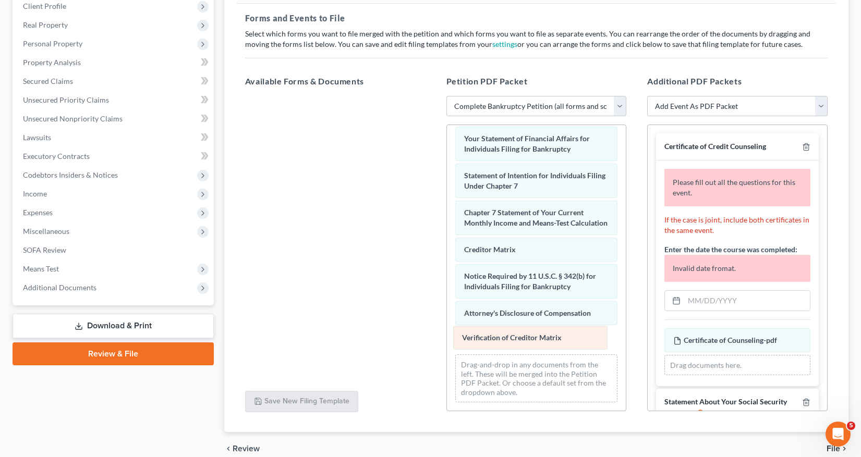
drag, startPoint x: 491, startPoint y: 273, endPoint x: 489, endPoint y: 335, distance: 61.6
click at [489, 335] on div "Verification of Creditor Matrix Voluntary Petition for Individuals Filing for B…" at bounding box center [536, 87] width 179 height 648
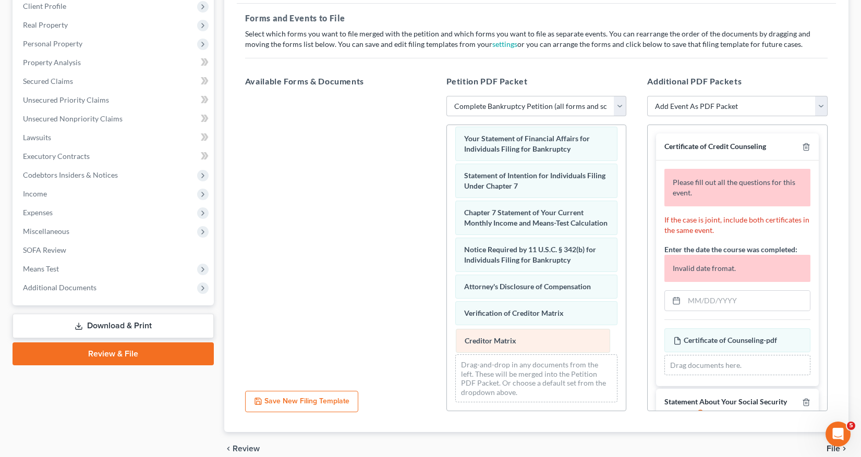
drag, startPoint x: 493, startPoint y: 248, endPoint x: 493, endPoint y: 339, distance: 91.2
click at [493, 339] on div "Creditor Matrix Voluntary Petition for Individuals Filing for Bankruptcy Summar…" at bounding box center [536, 87] width 179 height 648
click at [716, 300] on input "text" at bounding box center [747, 301] width 126 height 20
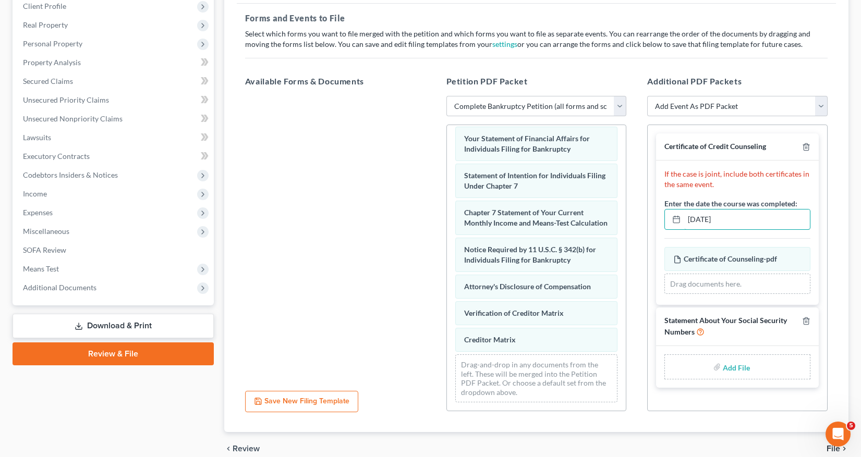
type input "07/11/2025"
click at [722, 369] on div "Add File" at bounding box center [737, 367] width 146 height 25
click at [733, 367] on input "file" at bounding box center [735, 367] width 25 height 19
type input "C:\fakepath\22fa9561-8903-4ed9-9022-4f6524dcf54b.pdf"
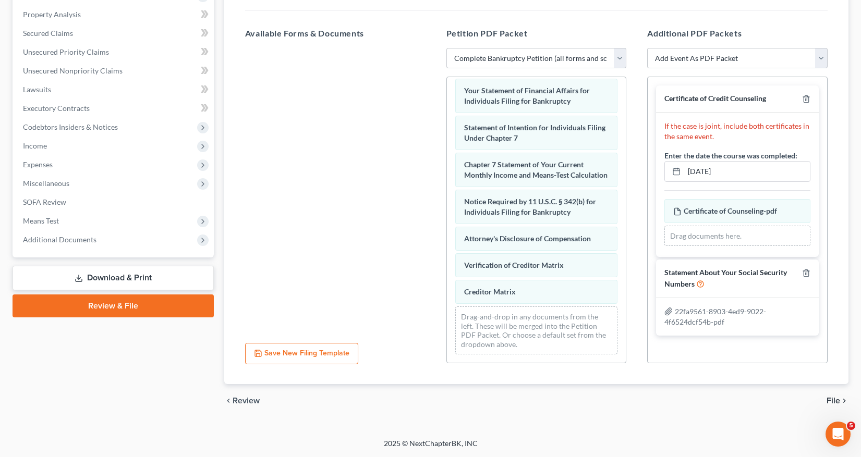
click at [835, 400] on span "File" at bounding box center [833, 401] width 14 height 8
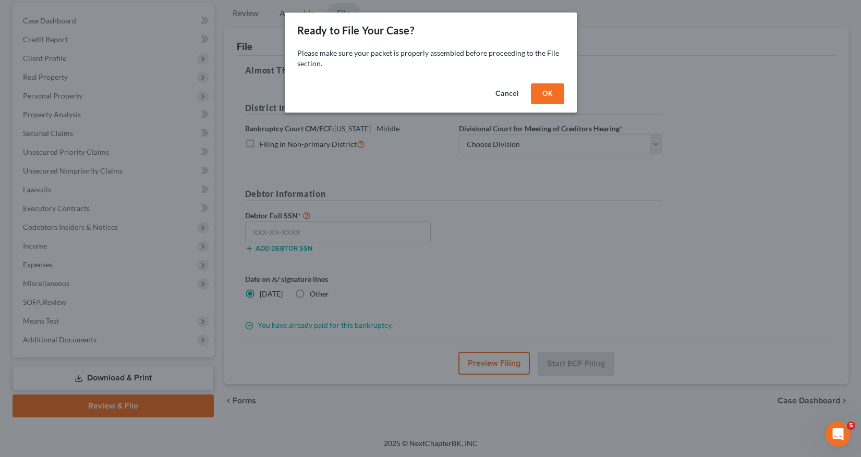
scroll to position [97, 0]
click at [557, 94] on button "OK" at bounding box center [550, 93] width 33 height 21
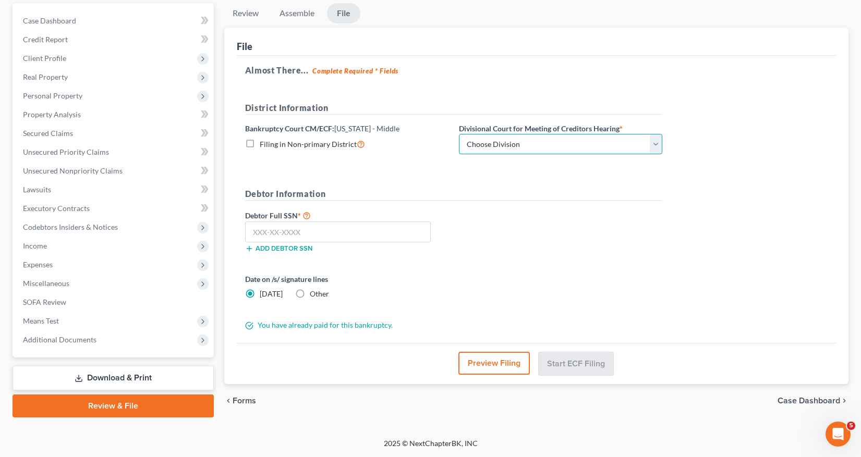
drag, startPoint x: 658, startPoint y: 143, endPoint x: 642, endPoint y: 140, distance: 16.4
click at [657, 143] on select "Choose Division Fort Myers Jacksonville Orlando Tampa" at bounding box center [560, 144] width 203 height 21
select select "3"
click at [459, 134] on select "Choose Division Fort Myers Jacksonville Orlando Tampa" at bounding box center [560, 144] width 203 height 21
click at [252, 235] on input "text" at bounding box center [338, 232] width 186 height 21
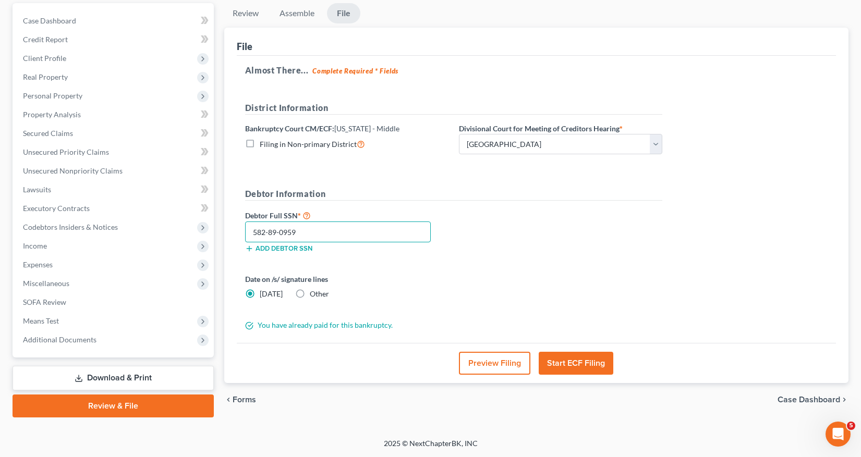
type input "582-89-0959"
click at [567, 362] on button "Start ECF Filing" at bounding box center [576, 363] width 75 height 23
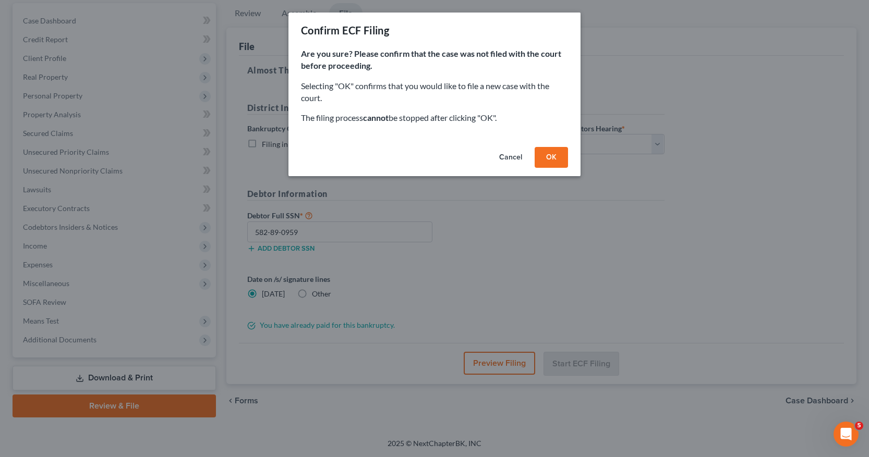
click at [548, 154] on button "OK" at bounding box center [550, 157] width 33 height 21
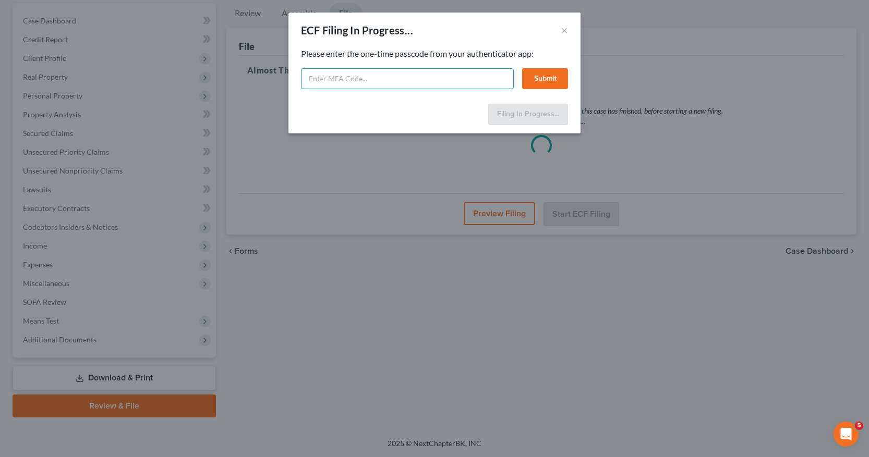
click at [311, 78] on input "text" at bounding box center [407, 78] width 213 height 21
type input "434259"
click at [540, 78] on button "Submit" at bounding box center [545, 78] width 46 height 21
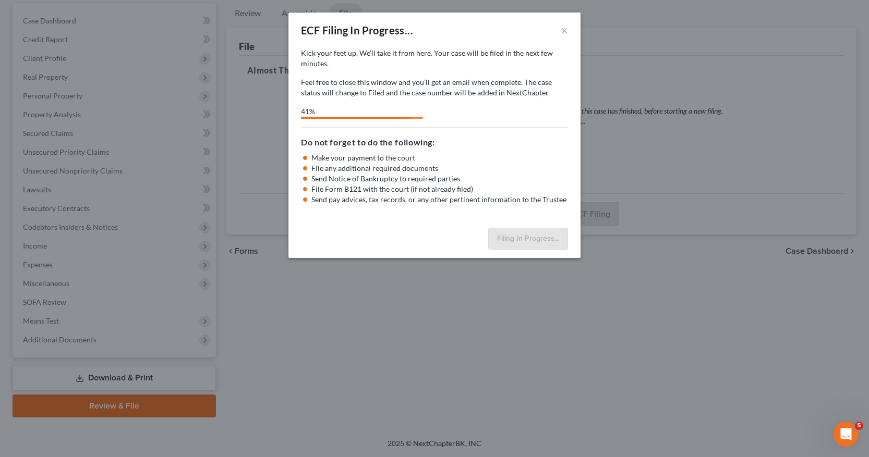
select select "3"
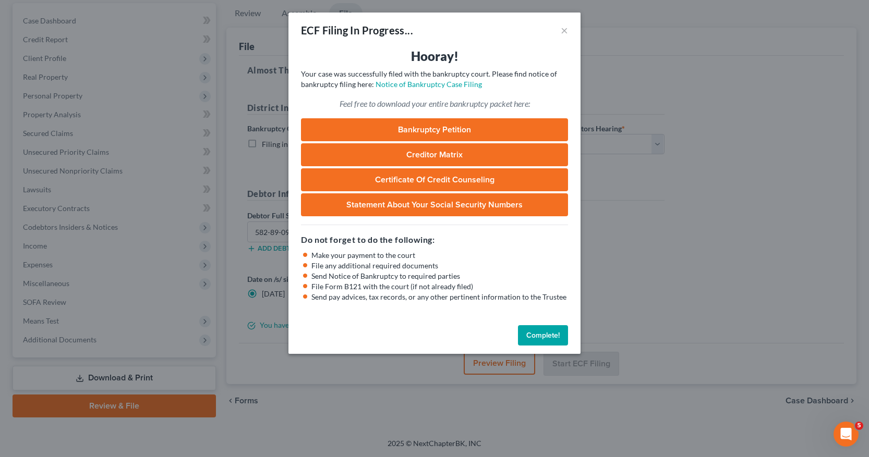
click at [534, 336] on button "Complete!" at bounding box center [543, 335] width 50 height 21
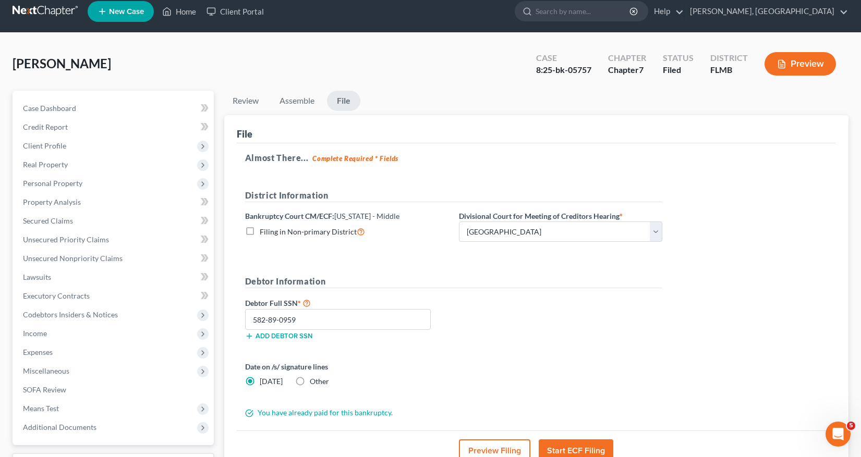
scroll to position [0, 0]
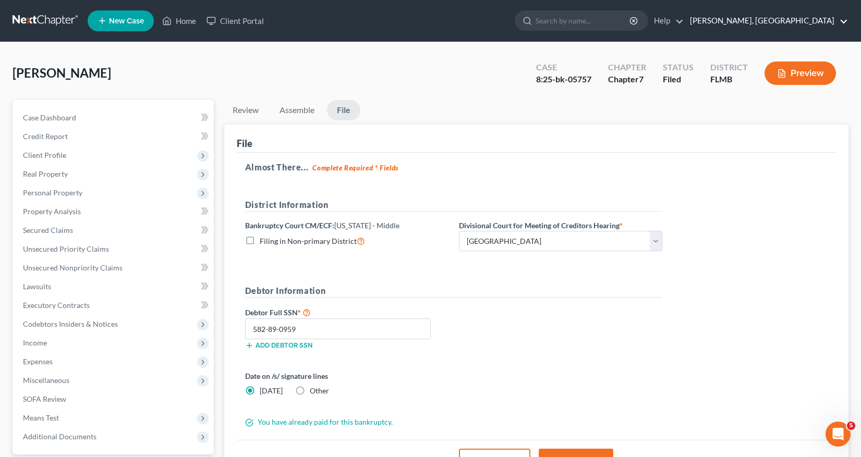
click at [844, 21] on link "Ivonne L. Fernandez, PA" at bounding box center [766, 20] width 163 height 19
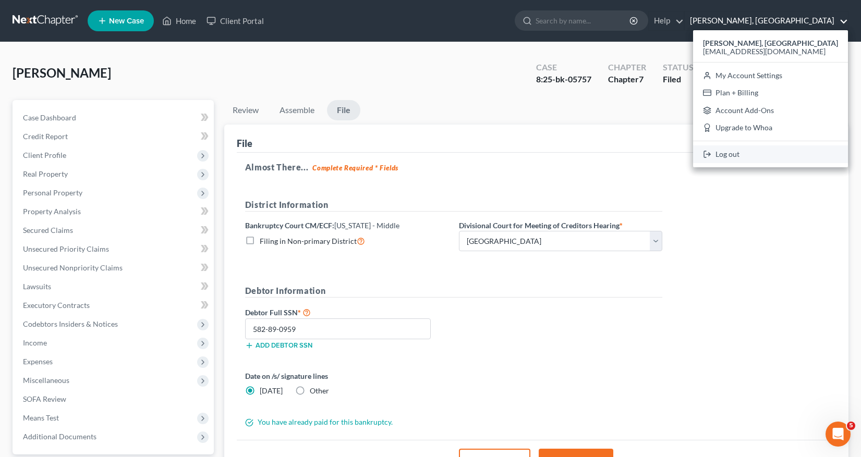
click at [731, 153] on link "Log out" at bounding box center [770, 154] width 155 height 18
